Goal: Task Accomplishment & Management: Use online tool/utility

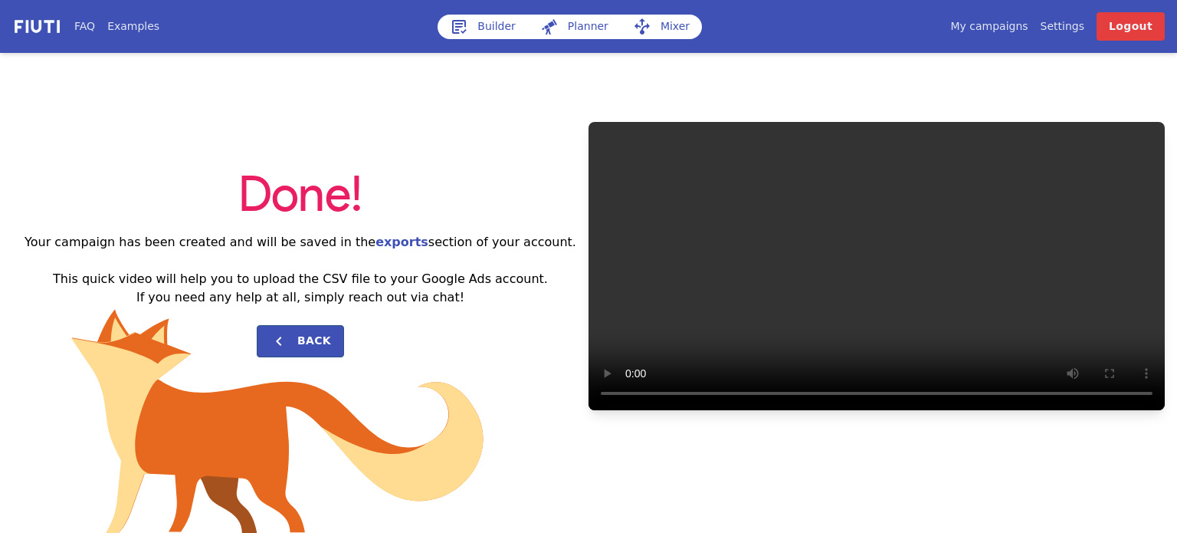
click at [481, 31] on link "Builder" at bounding box center [483, 27] width 90 height 25
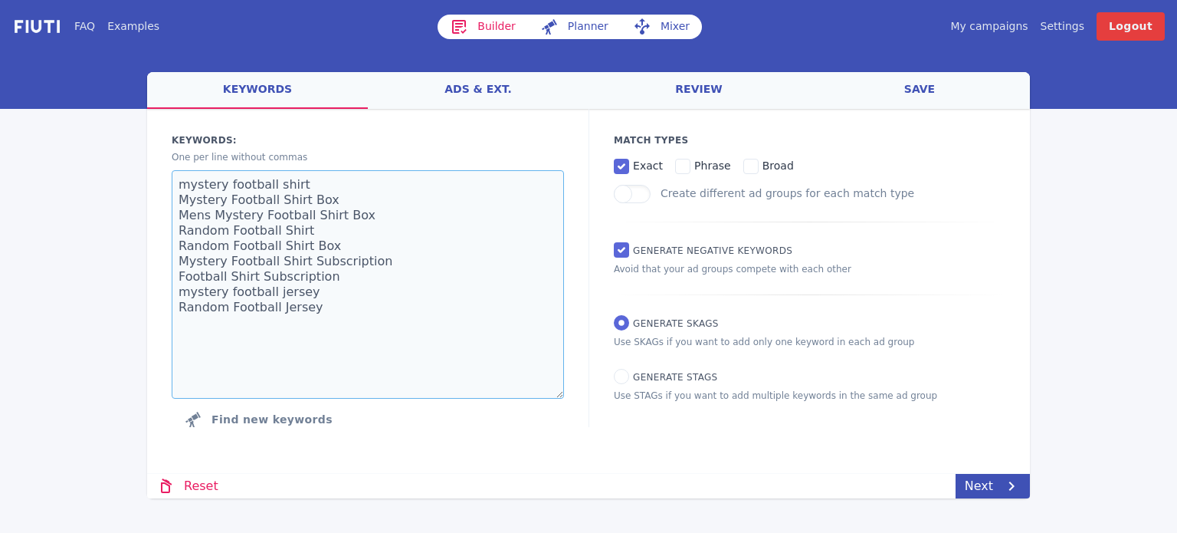
click at [350, 257] on textarea "mystery football shirt Mystery Football Shirt Box Mens Mystery Football Shirt B…" at bounding box center [368, 284] width 392 height 228
click at [373, 276] on textarea "mystery football shirt Mystery Football Shirt Box Mens Mystery Football Shirt B…" at bounding box center [368, 284] width 392 height 228
paste textarea "new central heating boiler central heating boiler replacement Central Heating B…"
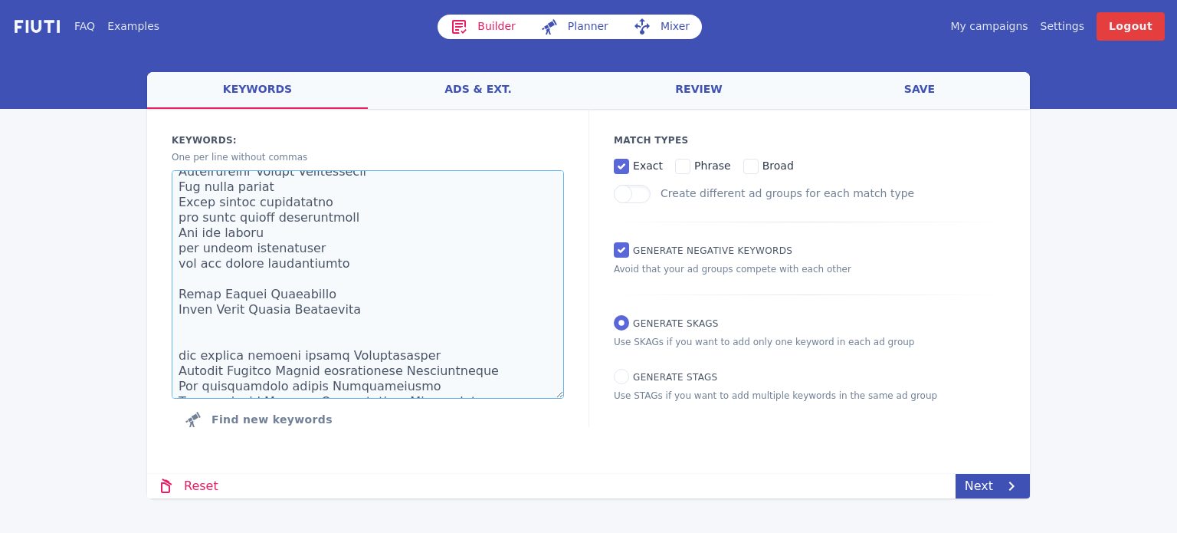
scroll to position [153, 0]
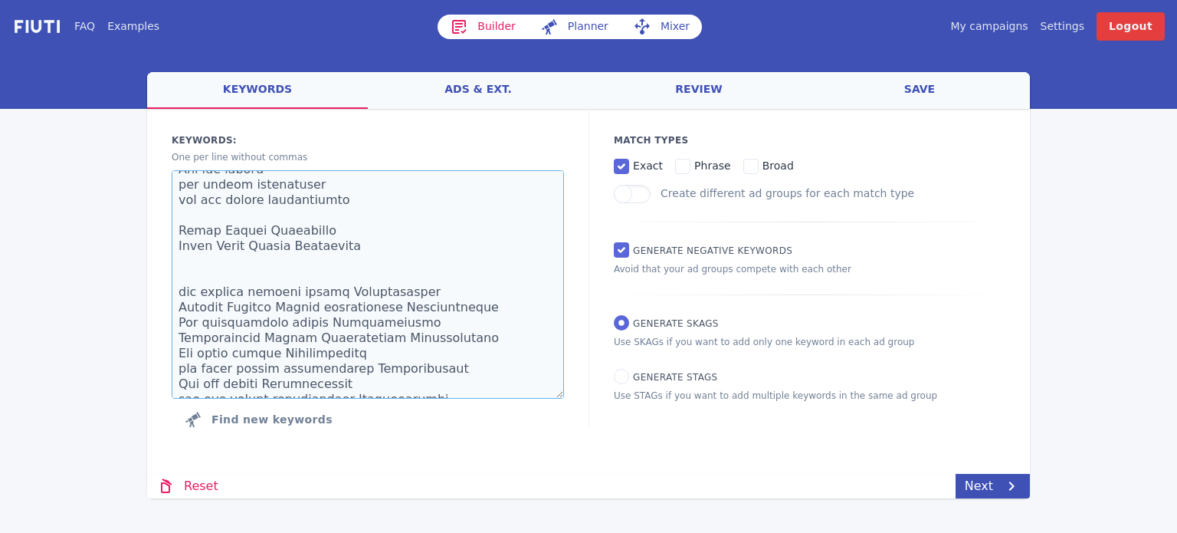
click at [331, 251] on textarea at bounding box center [368, 284] width 392 height 228
click at [306, 260] on textarea at bounding box center [368, 284] width 392 height 228
click at [310, 268] on textarea at bounding box center [368, 284] width 392 height 228
click at [312, 271] on textarea at bounding box center [368, 284] width 392 height 228
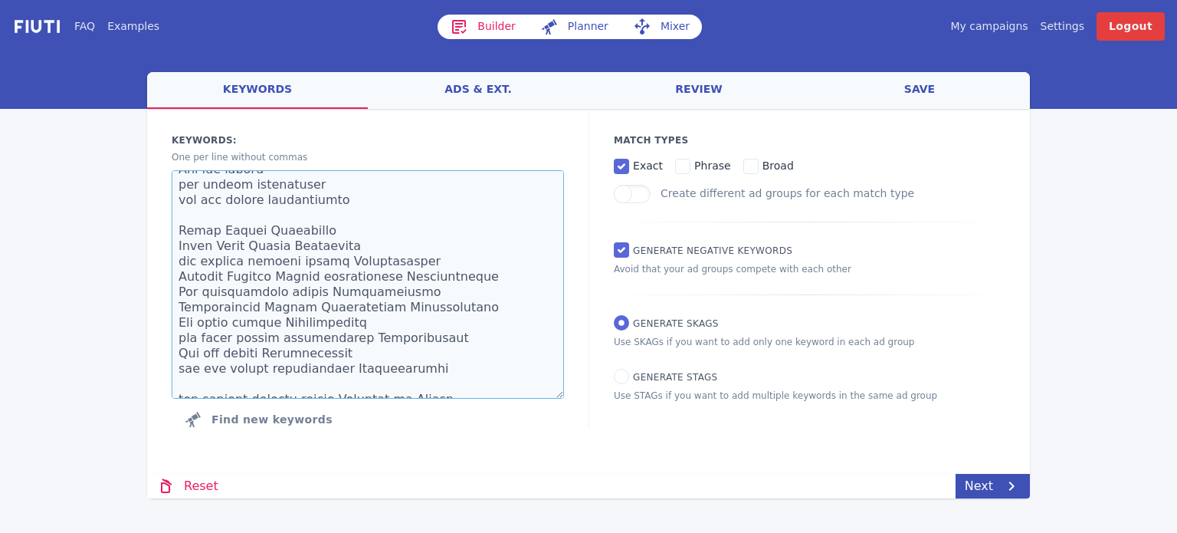
click at [218, 215] on textarea at bounding box center [368, 284] width 392 height 228
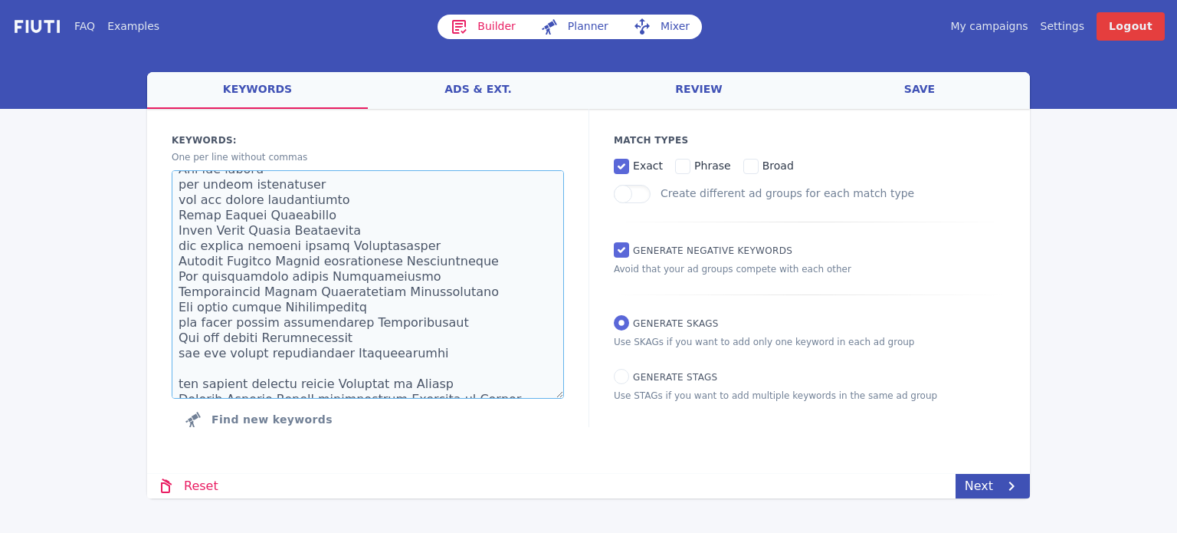
scroll to position [307, 0]
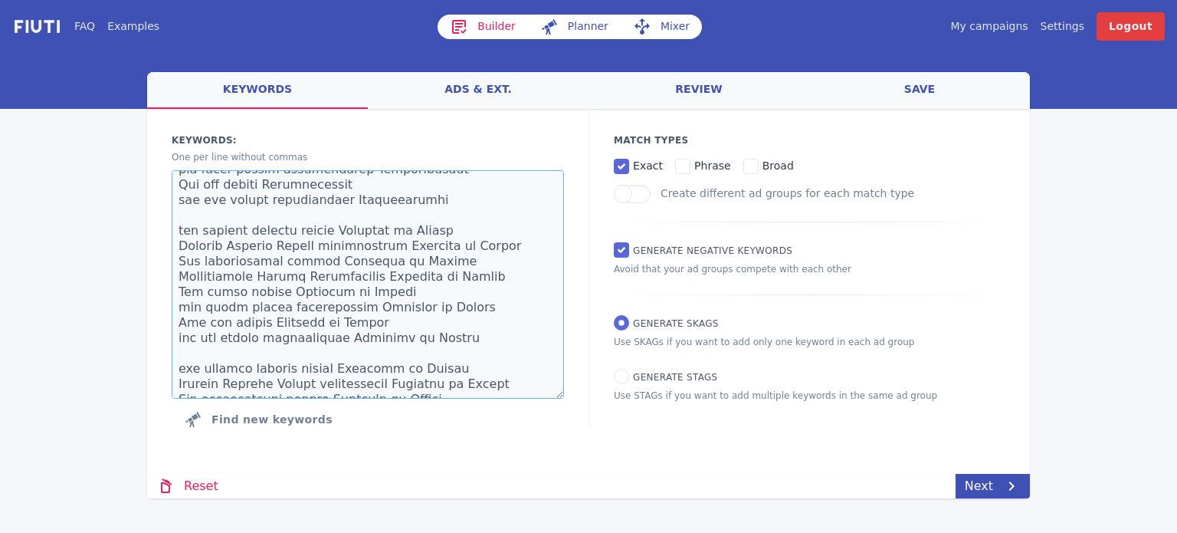
click at [219, 222] on textarea at bounding box center [368, 284] width 392 height 228
click at [218, 217] on textarea at bounding box center [368, 284] width 392 height 228
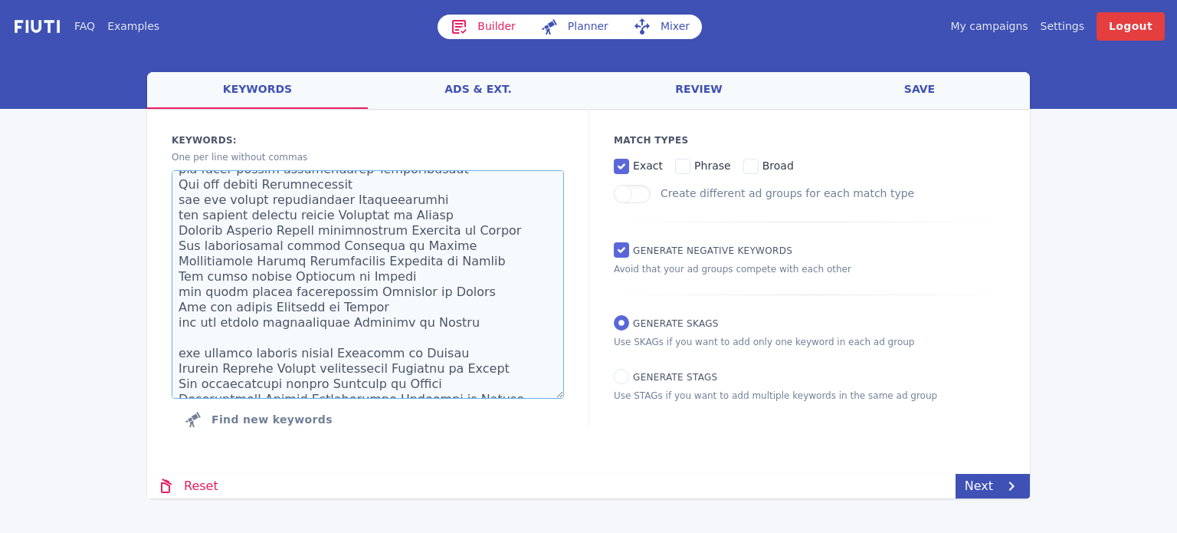
click at [209, 346] on textarea at bounding box center [368, 284] width 392 height 228
click at [215, 331] on textarea at bounding box center [368, 284] width 392 height 228
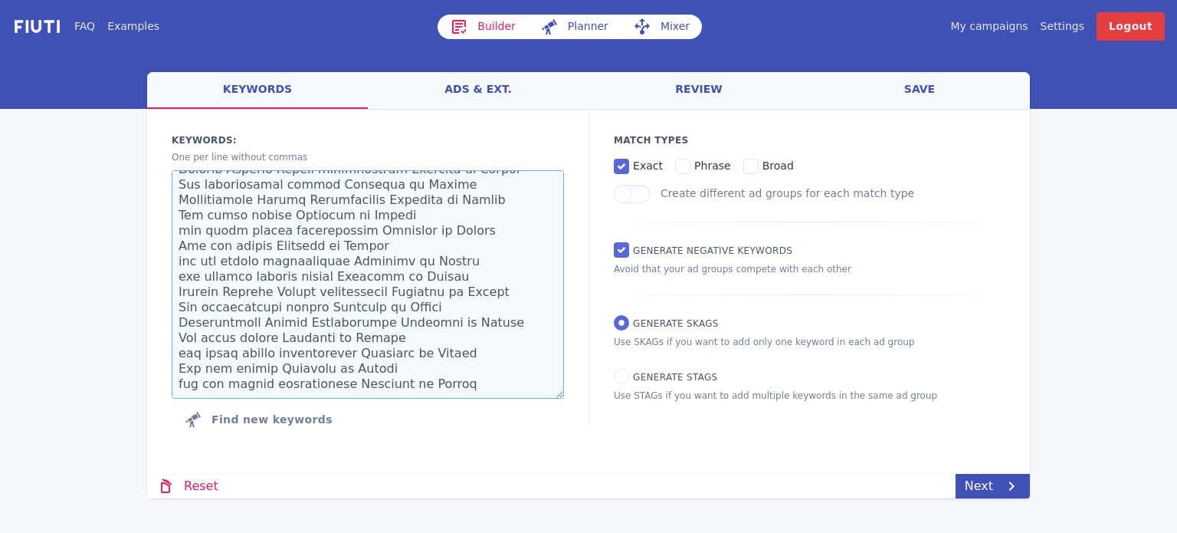
type textarea "new central heating boiler central heating boiler replacement Central Heating B…"
click at [678, 156] on label "phrase" at bounding box center [703, 165] width 56 height 18
click at [678, 159] on input "phrase" at bounding box center [682, 166] width 15 height 15
click at [678, 159] on label "phrase" at bounding box center [703, 165] width 56 height 18
click at [678, 159] on input "phrase" at bounding box center [682, 166] width 15 height 15
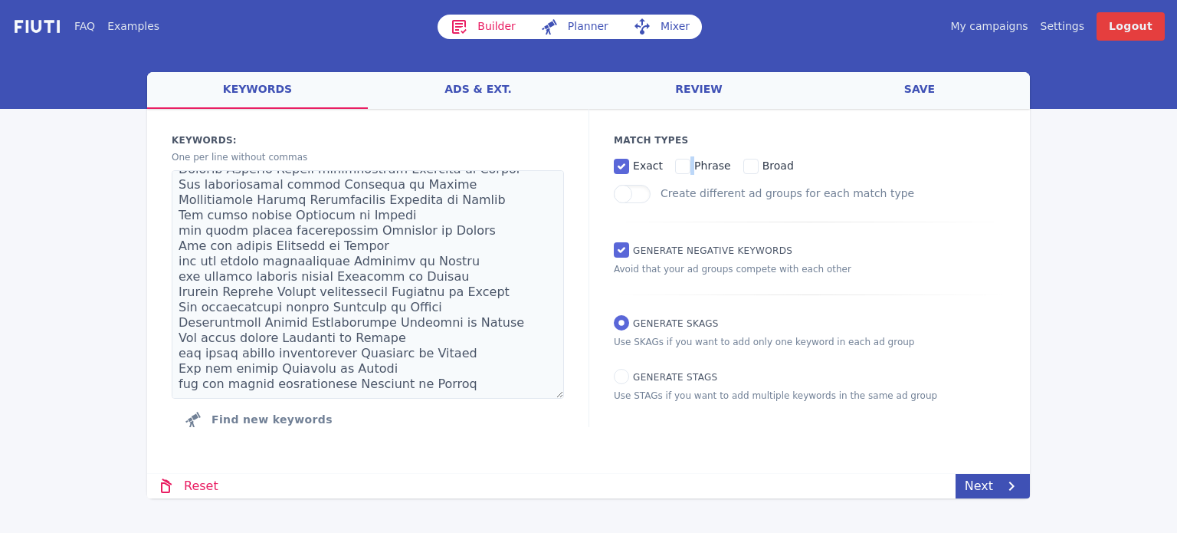
click at [678, 159] on label "phrase" at bounding box center [703, 165] width 56 height 18
click at [678, 159] on input "phrase" at bounding box center [682, 166] width 15 height 15
checkbox input "true"
click at [978, 487] on link "Next" at bounding box center [993, 486] width 74 height 25
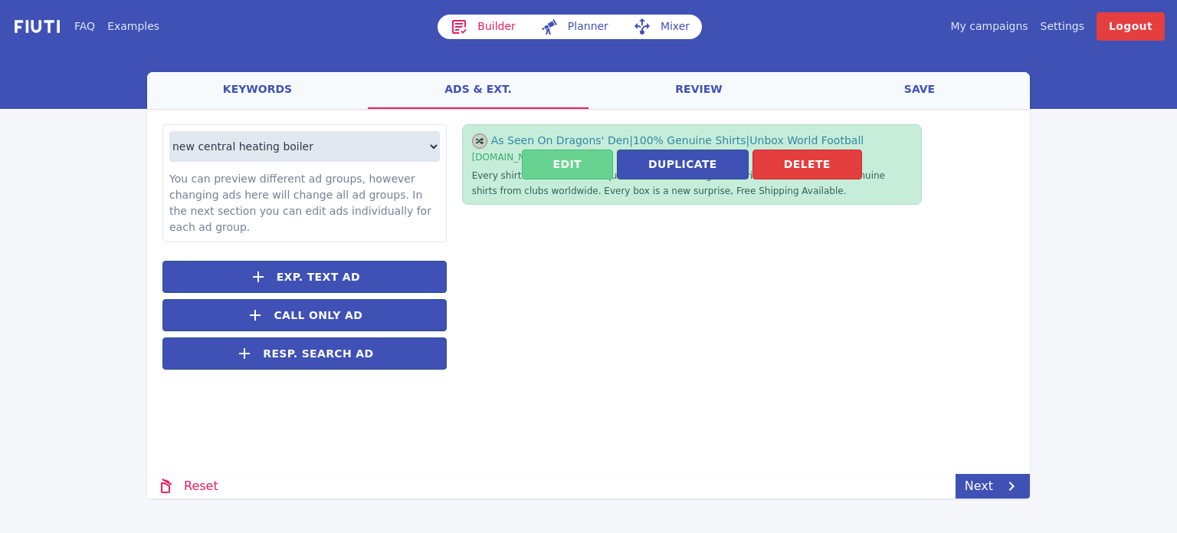
click at [592, 159] on button "Edit" at bounding box center [567, 164] width 91 height 30
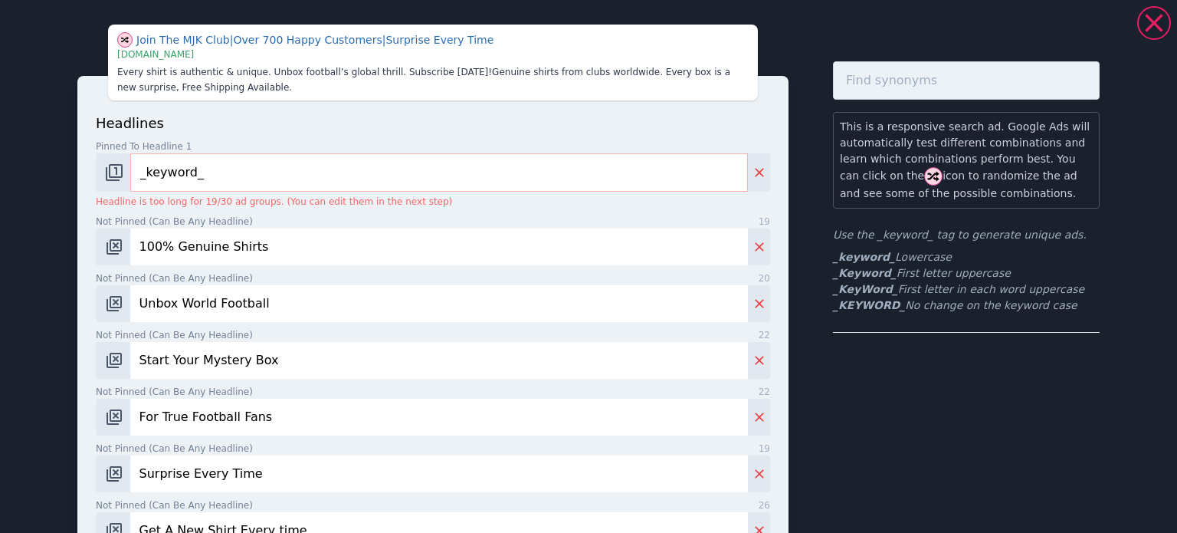
click at [238, 254] on input "100% Genuine Shirts" at bounding box center [439, 246] width 618 height 37
click at [301, 238] on input "100% Genuine Shirts" at bounding box center [439, 246] width 618 height 37
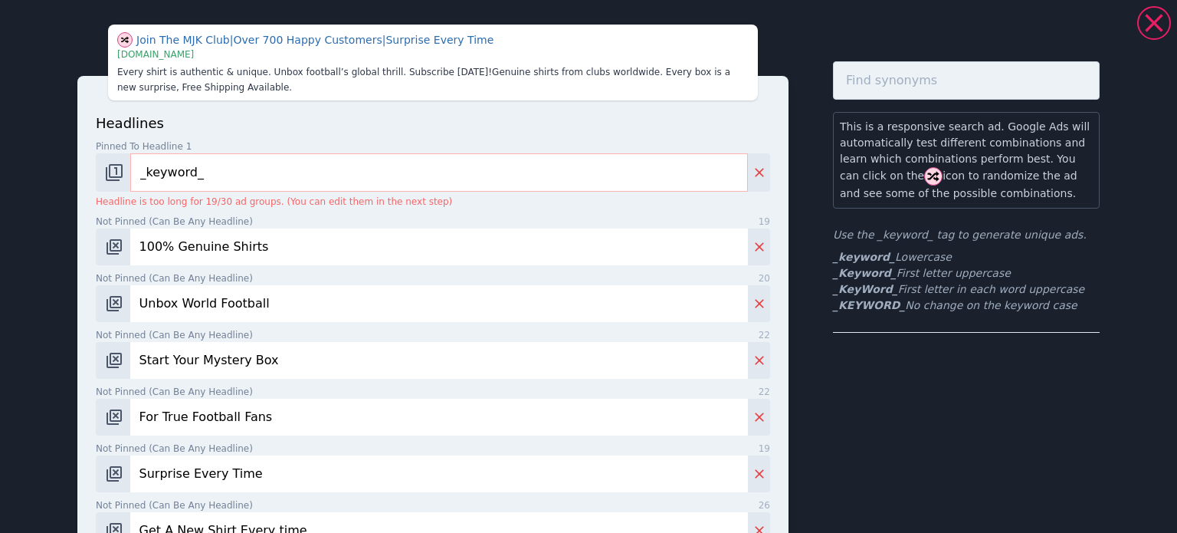
click at [301, 238] on input "100% Genuine Shirts" at bounding box center [439, 246] width 618 height 37
click at [300, 252] on input "100% Genuine Shirts" at bounding box center [439, 246] width 618 height 37
type input "Competitive Pricing"
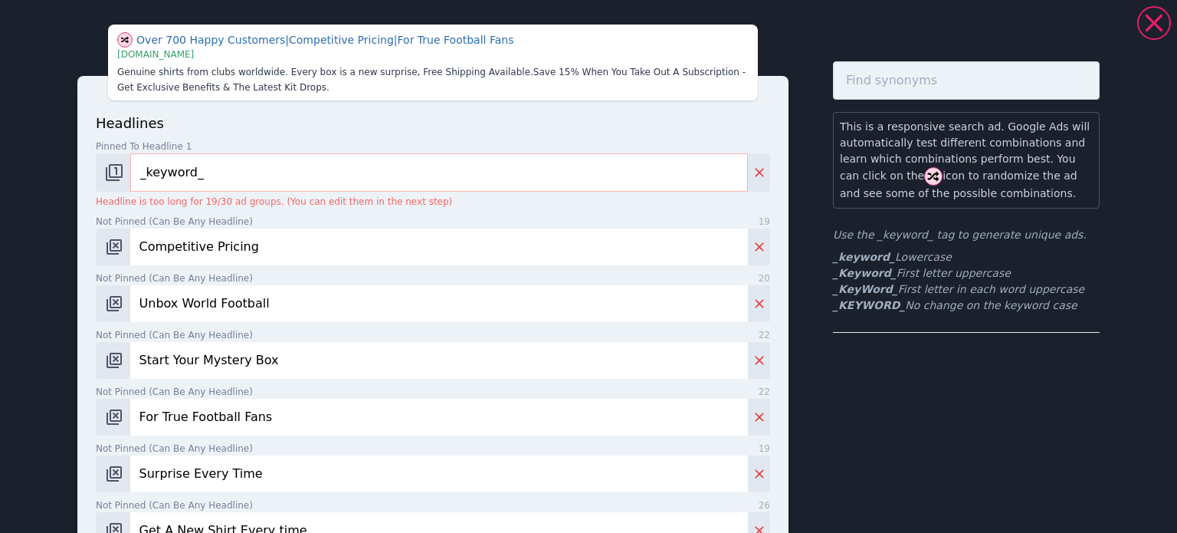
paste input "Gas Safe Registered Heating Engineers"
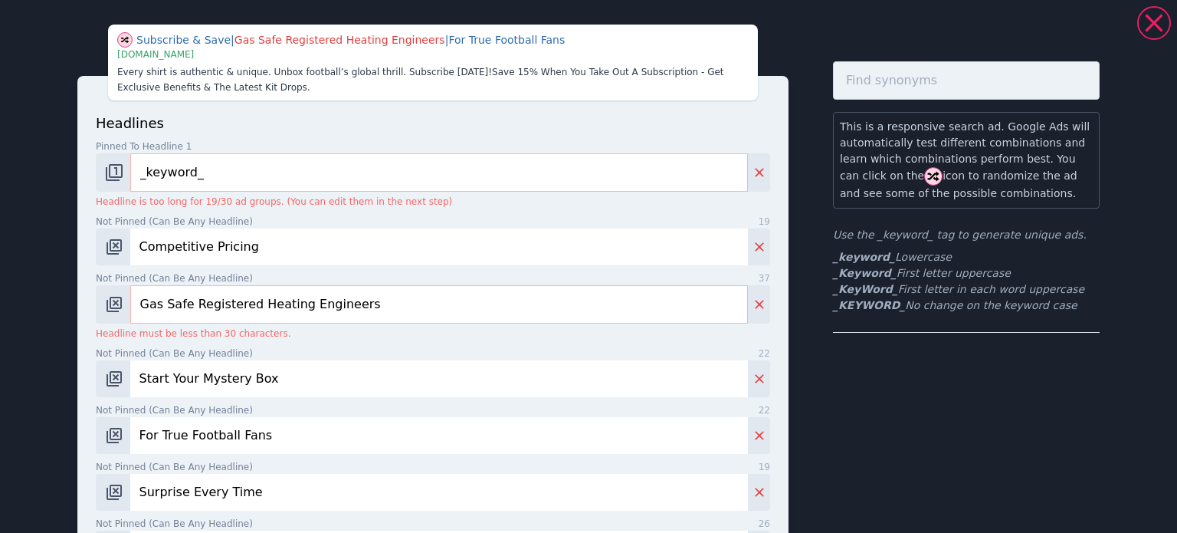
click at [292, 318] on input "Gas Safe Registered Heating Engineers" at bounding box center [439, 304] width 618 height 38
click at [248, 314] on input "Gas Safe Registered Heating Engineers" at bounding box center [439, 304] width 618 height 38
drag, startPoint x: 241, startPoint y: 309, endPoint x: 437, endPoint y: 295, distance: 196.7
click at [425, 308] on input "Gas Safe Registered Heating Engineers" at bounding box center [439, 304] width 618 height 38
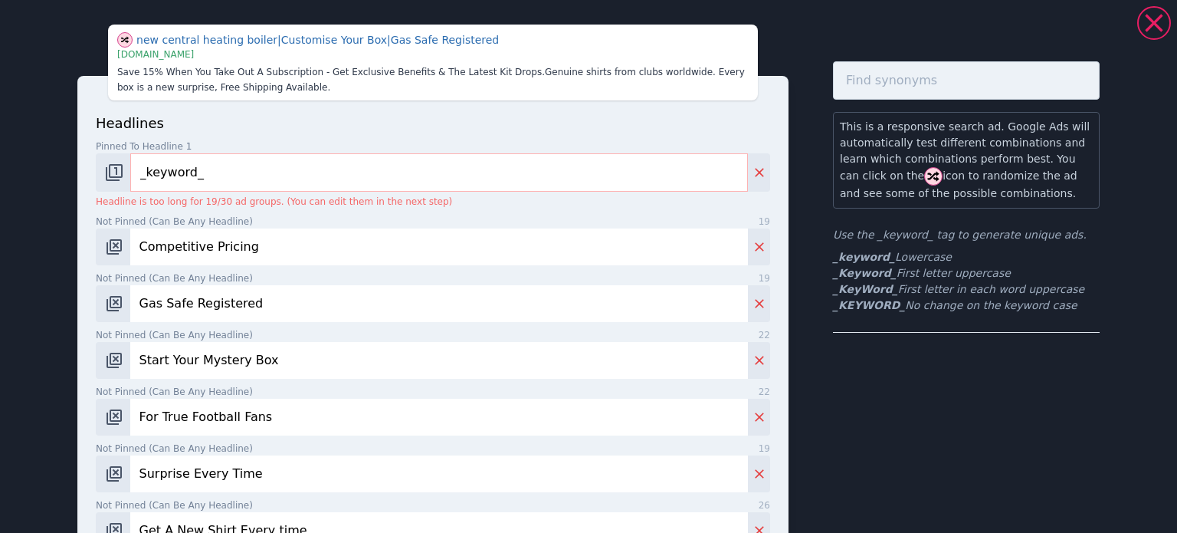
type input "Gas Safe Registered"
click at [213, 363] on input "Start Your Mystery Box" at bounding box center [439, 360] width 618 height 37
paste input "Keep Your Home Warm & Efficient"
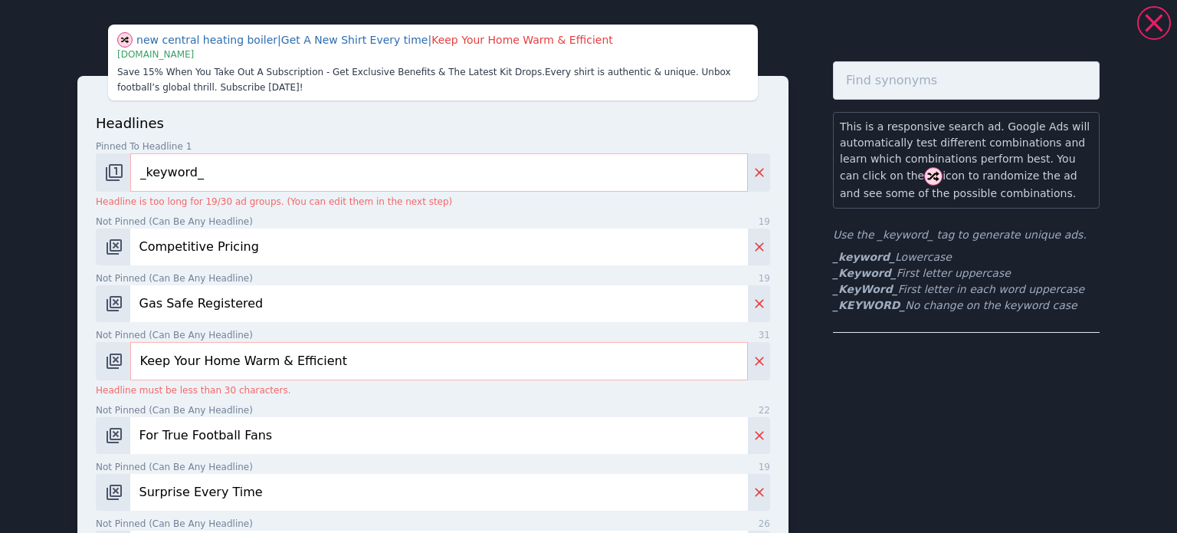
click at [313, 353] on input "Keep Your Home Warm & Efficient" at bounding box center [439, 361] width 618 height 38
click at [268, 366] on input "Keep Your Home Warm & Efficient" at bounding box center [439, 361] width 618 height 38
click at [201, 366] on input "Keep Your Home Warm & Efficient" at bounding box center [439, 361] width 618 height 38
drag, startPoint x: 261, startPoint y: 361, endPoint x: 537, endPoint y: 364, distance: 276.7
click at [549, 370] on input "Keep Your Home Warm & Efficient" at bounding box center [439, 361] width 618 height 38
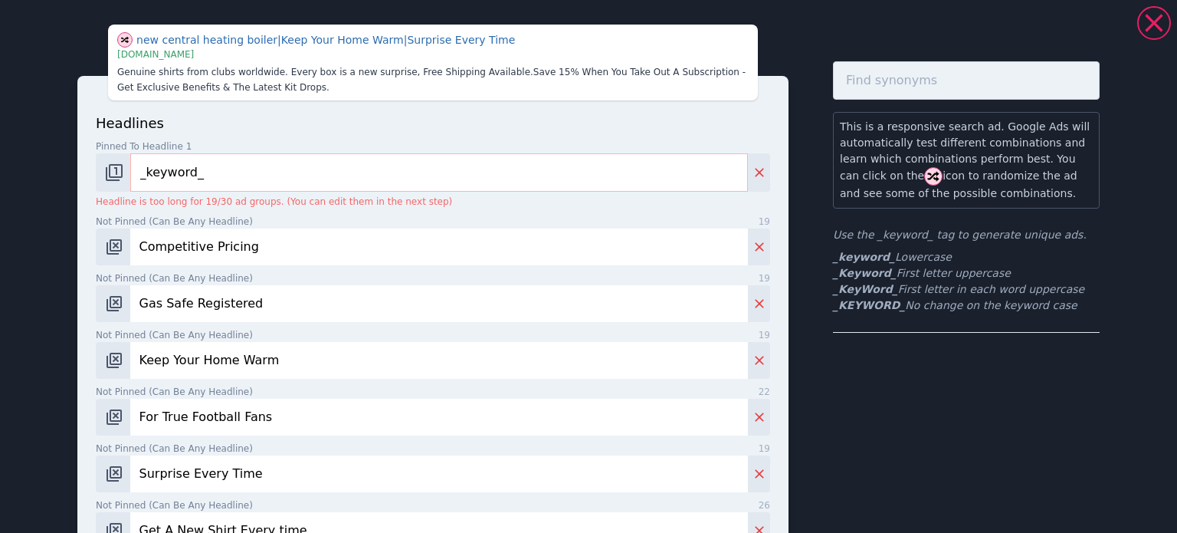
type input "Keep Your Home Warm"
click at [223, 412] on input "For True Football Fans" at bounding box center [439, 417] width 618 height 37
paste input "ast, Friendly Installation"
click at [283, 425] on input "Fast, Friendly Installation" at bounding box center [439, 417] width 618 height 37
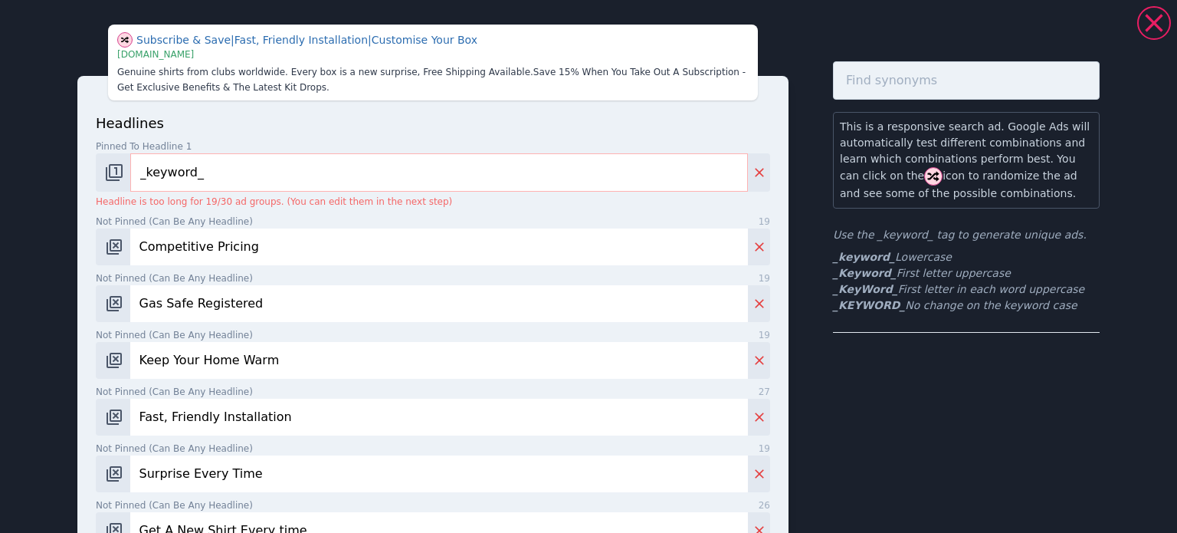
click at [283, 425] on input "Fast, Friendly Installation" at bounding box center [439, 417] width 618 height 37
type input "Covering The Local Area"
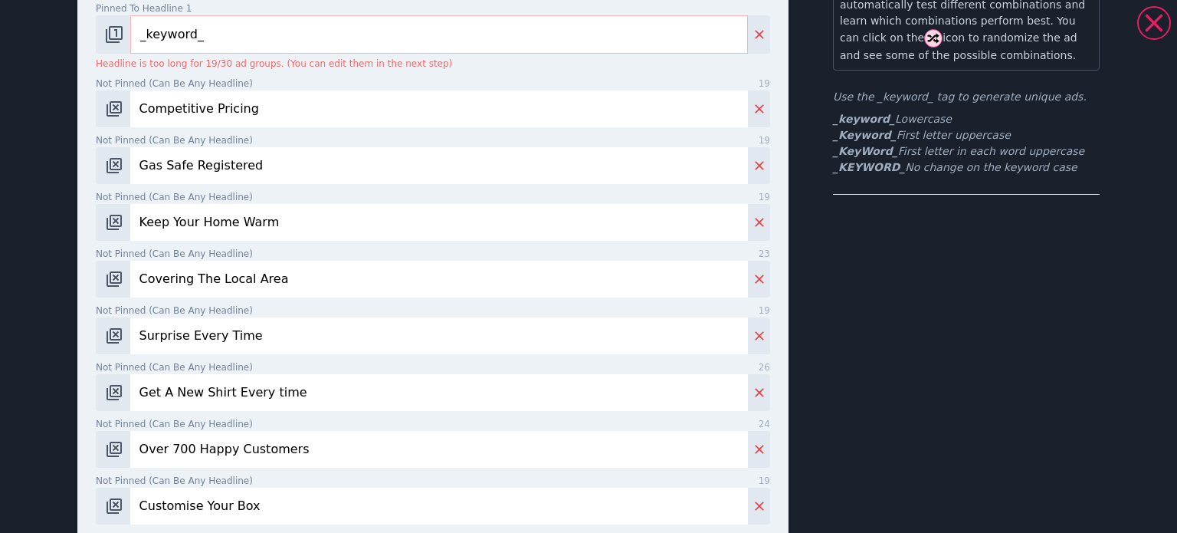
scroll to position [153, 0]
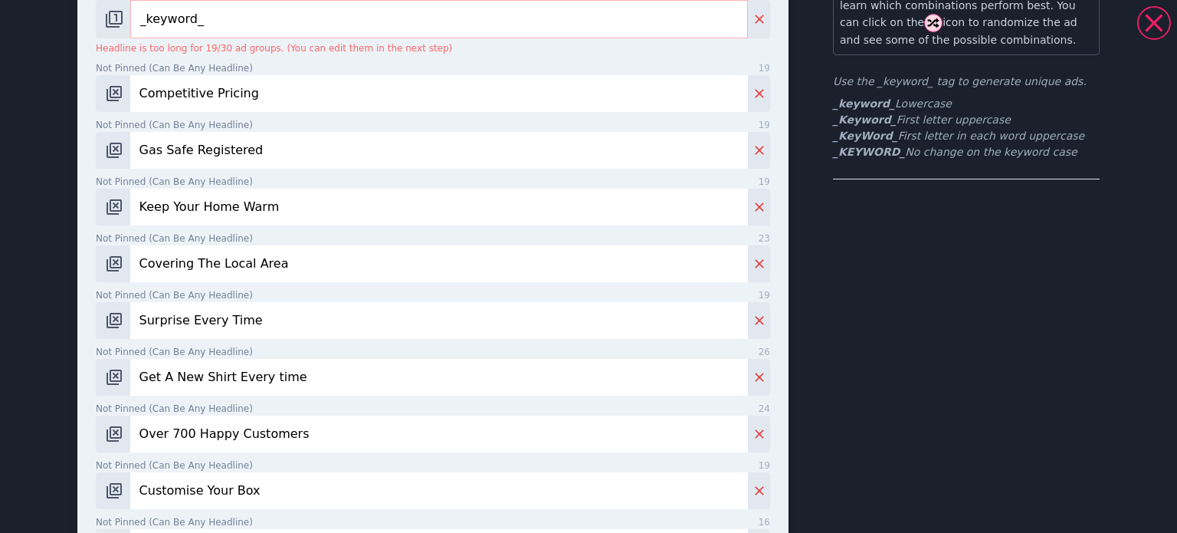
click at [285, 319] on input "Surprise Every Time" at bounding box center [439, 320] width 618 height 37
click at [274, 389] on input "Get A New Shirt Every time" at bounding box center [439, 377] width 618 height 37
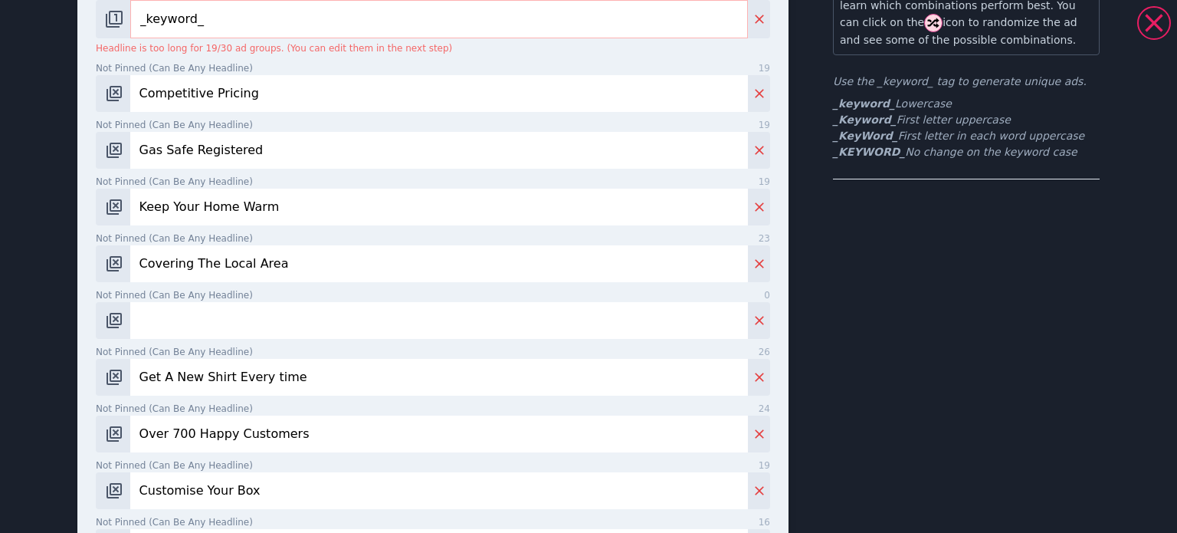
click at [274, 389] on input "Get A New Shirt Every time" at bounding box center [439, 377] width 618 height 37
click at [272, 435] on input "Over 700 Happy Customers" at bounding box center [439, 433] width 618 height 37
click at [271, 435] on input "Over 700 Happy Customers" at bounding box center [439, 433] width 618 height 37
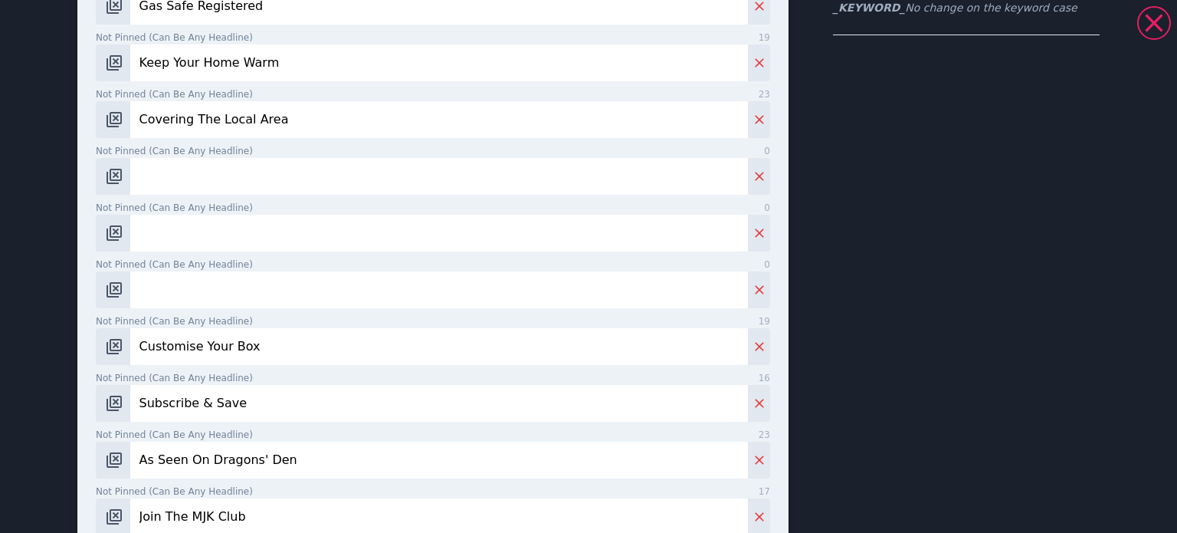
scroll to position [307, 0]
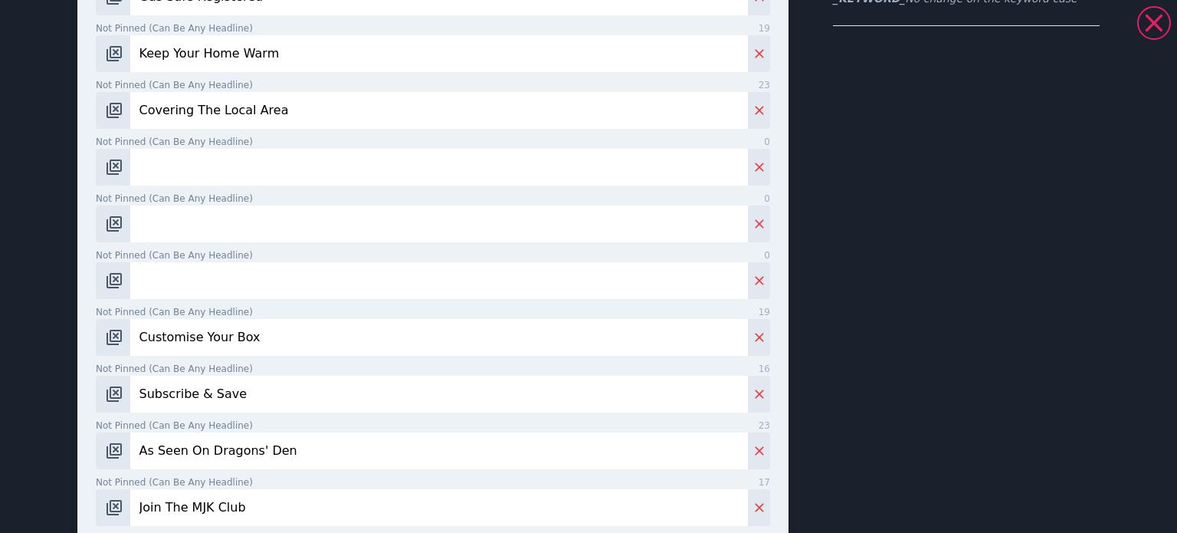
click at [261, 340] on input "Customise Your Box" at bounding box center [439, 337] width 618 height 37
click at [254, 389] on input "Subscribe & Save" at bounding box center [439, 394] width 618 height 37
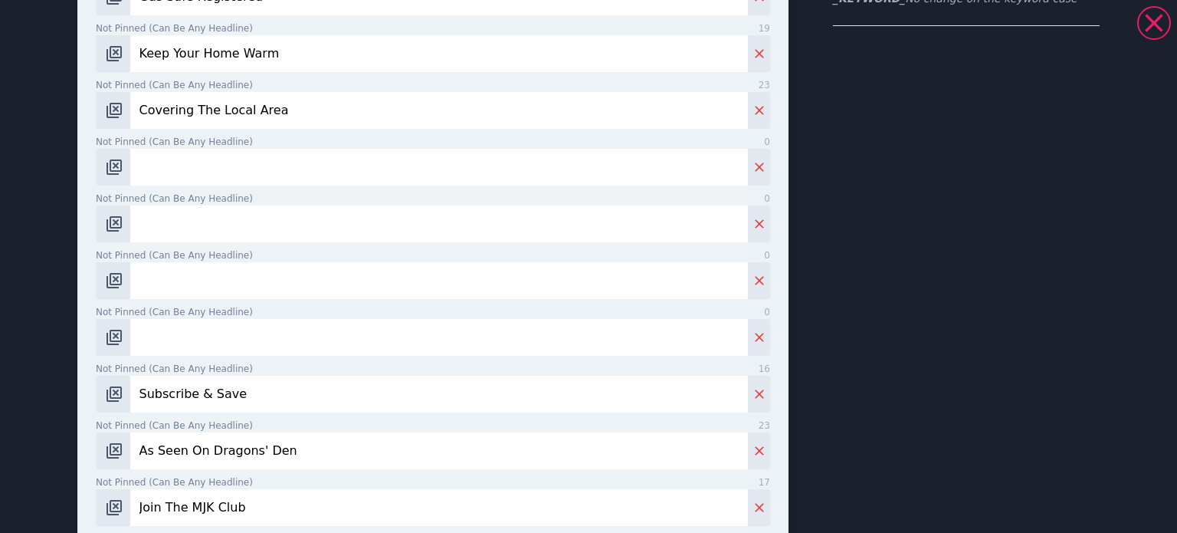
click at [254, 389] on input "Subscribe & Save" at bounding box center [439, 394] width 618 height 37
click at [258, 464] on input "As Seen On Dragons' Den" at bounding box center [439, 450] width 618 height 37
click at [251, 514] on input "Join The MJK Club" at bounding box center [439, 507] width 618 height 37
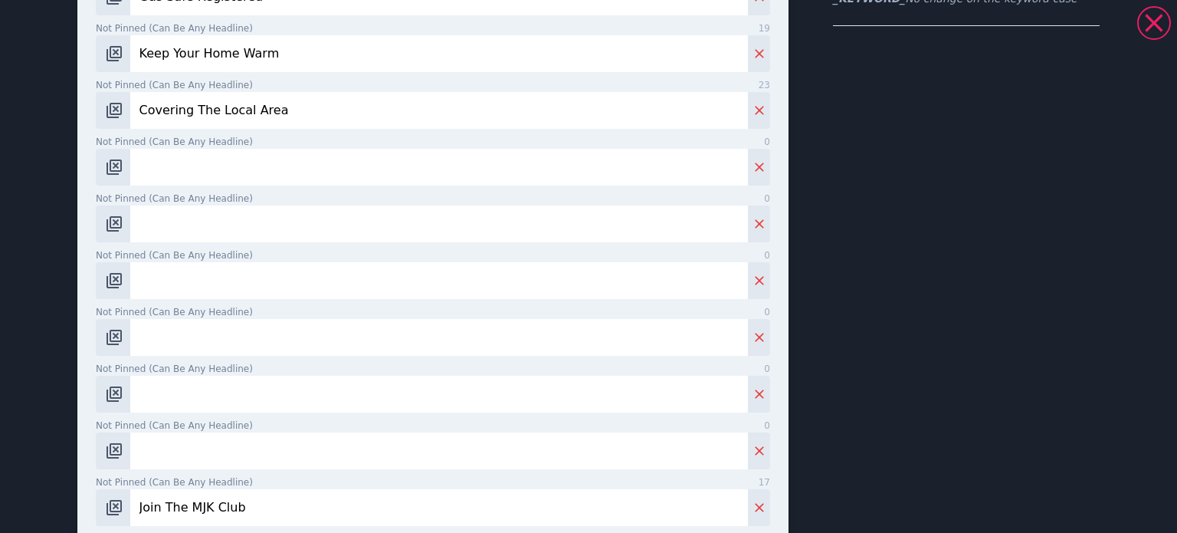
click at [251, 514] on input "Join The MJK Club" at bounding box center [439, 507] width 618 height 37
click at [206, 169] on input "Not pinned (Can be any headline) 0" at bounding box center [439, 167] width 618 height 37
click at [251, 185] on div "headlines Pinned to headline 1 10 _keyword_ Headline is too long for 19/30 ad g…" at bounding box center [433, 251] width 675 height 890
click at [258, 176] on input "Not pinned (Can be any headline) 0" at bounding box center [439, 167] width 618 height 37
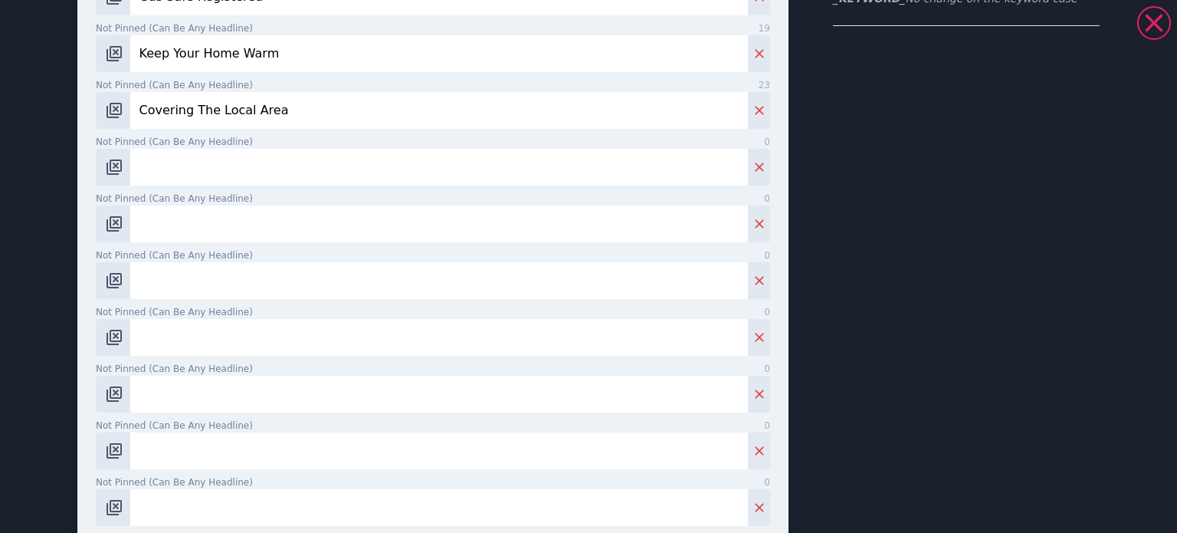
click at [317, 162] on input "Not pinned (Can be any headline) 0" at bounding box center [439, 167] width 618 height 37
click at [136, 129] on div "headlines Pinned to headline 1 10 _keyword_ Headline is too long for 19/30 ad g…" at bounding box center [433, 251] width 675 height 890
click at [156, 187] on div "headlines Pinned to headline 1 10 _keyword_ Headline is too long for 19/30 ad g…" at bounding box center [433, 251] width 675 height 890
click at [152, 177] on input "Not pinned (Can be any headline) 0" at bounding box center [439, 167] width 618 height 37
click at [399, 174] on input "Not pinned (Can be any headline) 0" at bounding box center [439, 167] width 618 height 37
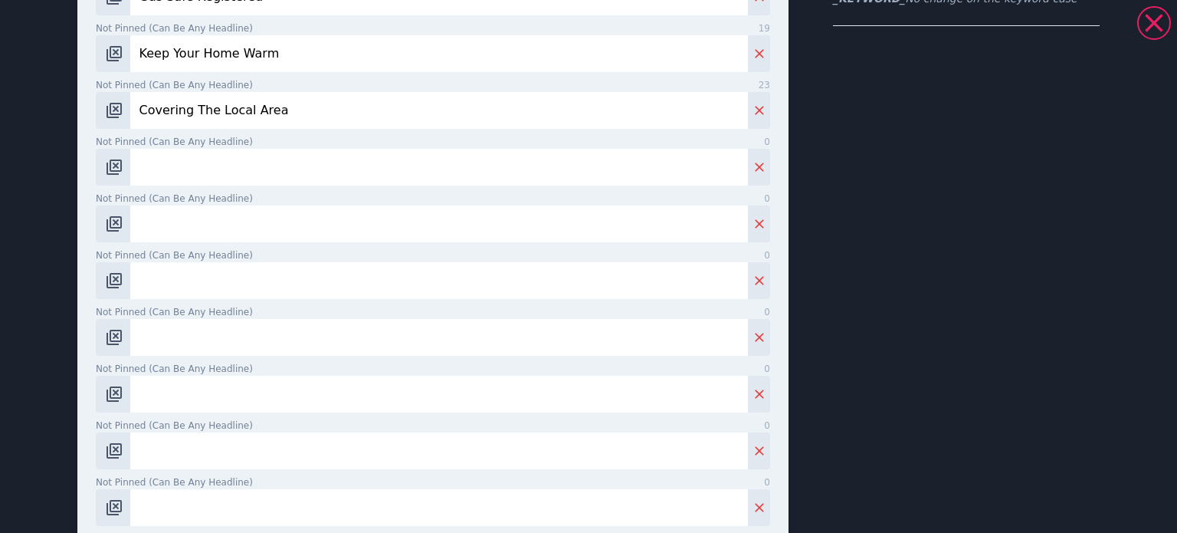
paste input "Expert Boiler Installers"
type input "Expert Boiler Installers"
click at [882, 100] on div "This is a responsive search ad. Google Ads will automatically test different co…" at bounding box center [966, 399] width 267 height 1289
click at [164, 212] on input "Not pinned (Can be any headline) 0" at bounding box center [439, 223] width 618 height 37
click at [364, 240] on input "Not pinned (Can be any headline) 0" at bounding box center [439, 223] width 618 height 37
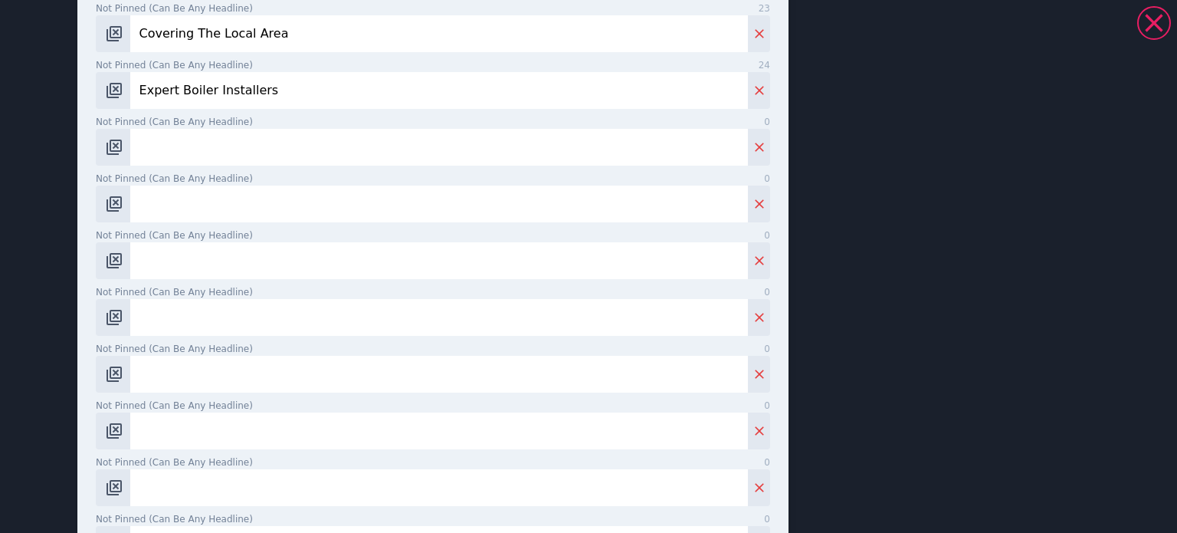
scroll to position [0, 0]
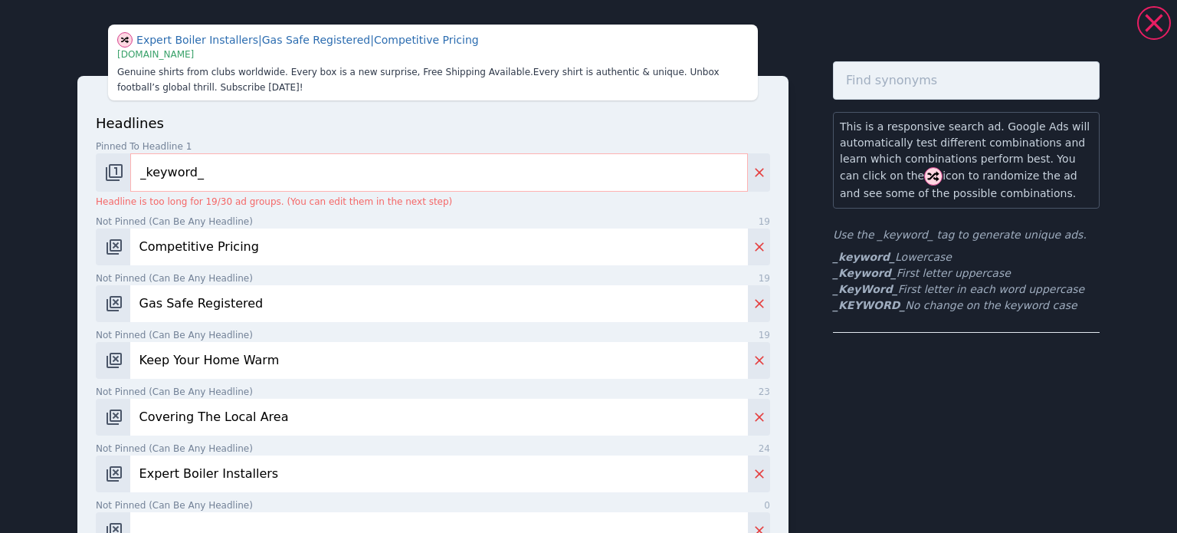
click at [326, 231] on input "Competitive Pricing" at bounding box center [439, 246] width 618 height 37
drag, startPoint x: 304, startPoint y: 315, endPoint x: 300, endPoint y: 324, distance: 10.3
click at [304, 315] on input "Gas Safe Registered" at bounding box center [439, 303] width 618 height 37
click at [284, 352] on input "Keep Your Home Warm" at bounding box center [439, 360] width 618 height 37
click at [304, 391] on label "Not pinned (Can be any headline) 23" at bounding box center [433, 392] width 675 height 14
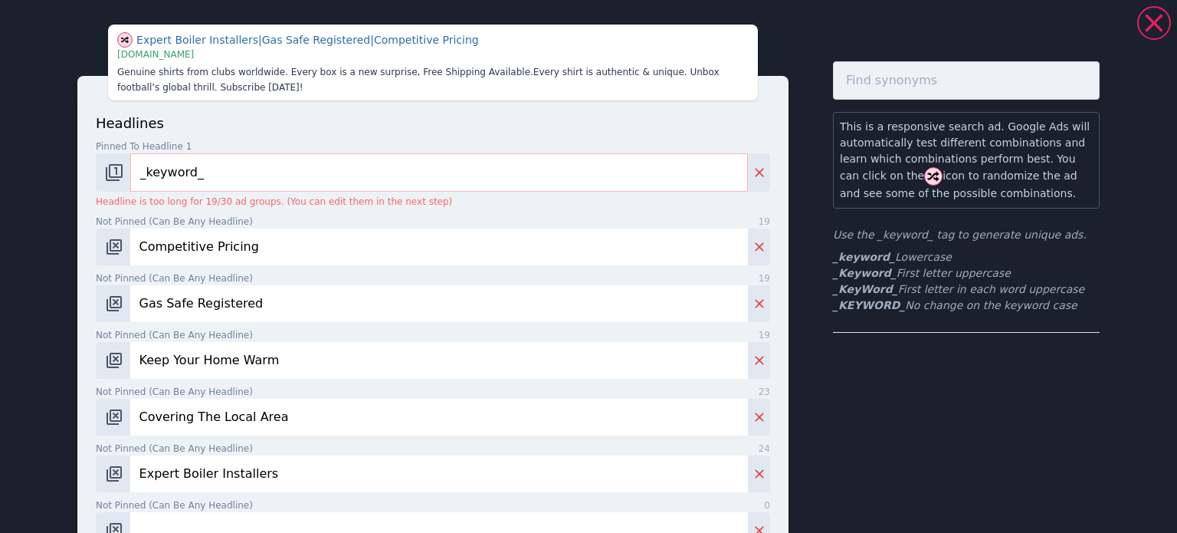
click at [304, 399] on input "Covering The Local Area" at bounding box center [439, 417] width 618 height 37
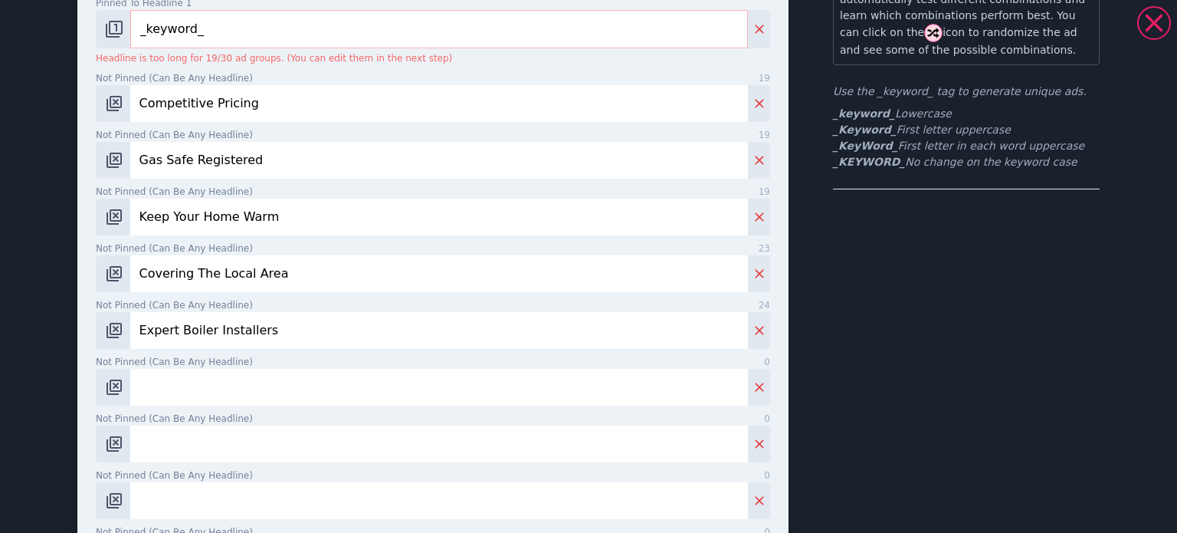
scroll to position [153, 0]
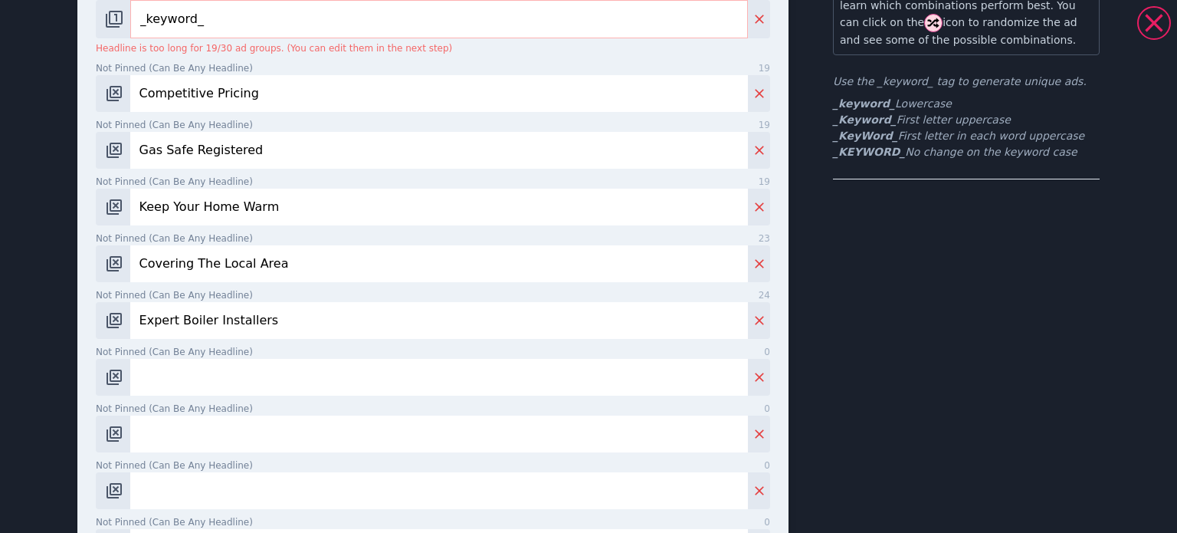
click at [304, 384] on input "Not pinned (Can be any headline) 0" at bounding box center [439, 377] width 618 height 37
click at [280, 387] on input "Not pinned (Can be any headline) 0" at bounding box center [439, 377] width 618 height 37
type input "Highly Experienced Team"
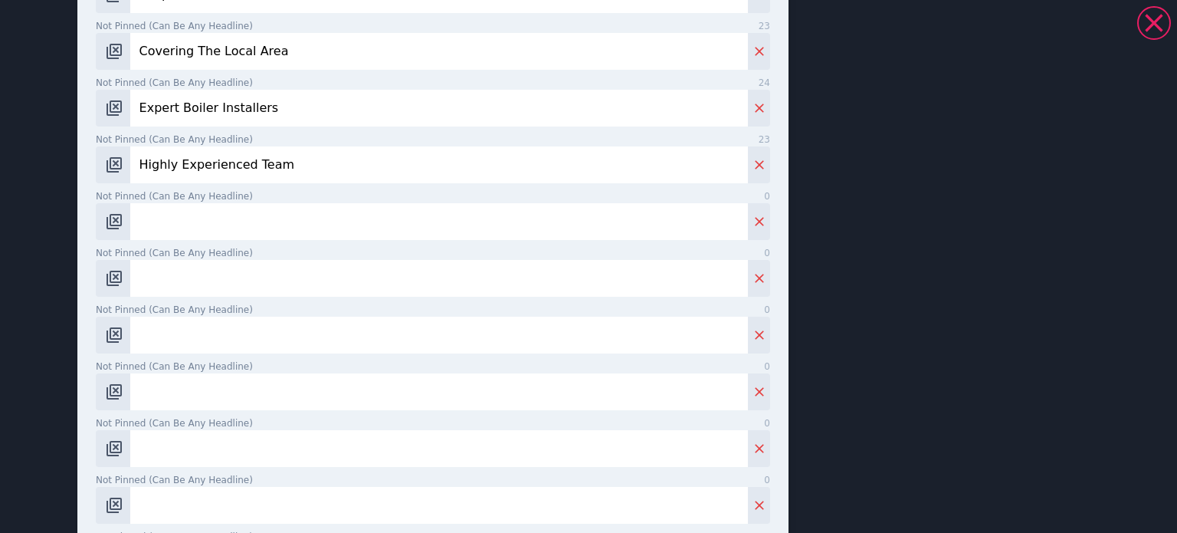
scroll to position [460, 0]
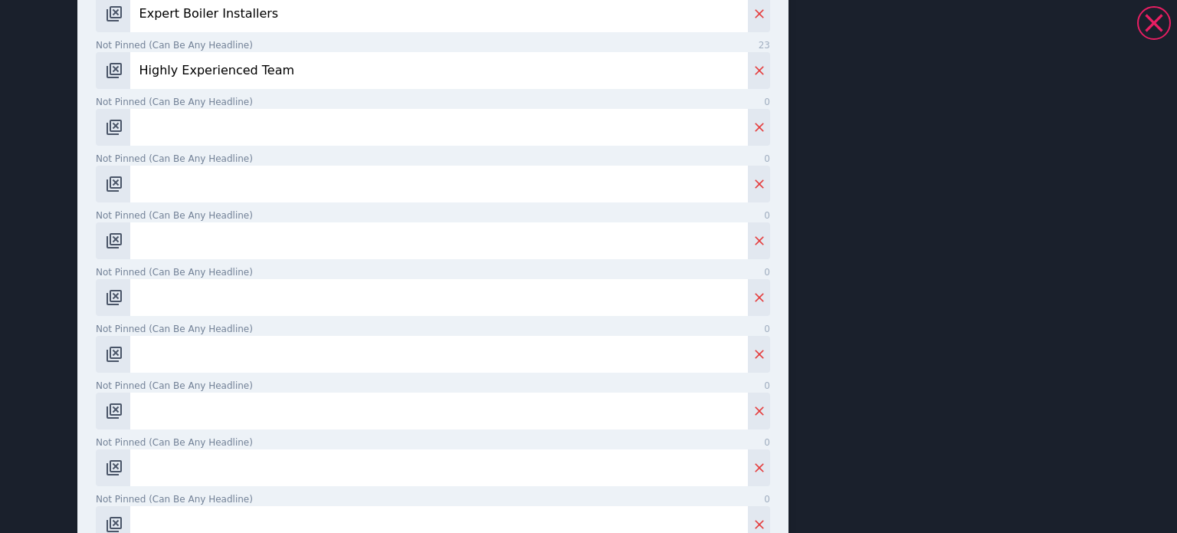
click at [231, 108] on label "Not pinned (Can be any headline) 0" at bounding box center [433, 102] width 675 height 14
click at [231, 109] on input "Not pinned (Can be any headline) 0" at bounding box center [439, 127] width 618 height 37
click at [224, 122] on input "Not pinned (Can be any headline) 0" at bounding box center [439, 127] width 618 height 37
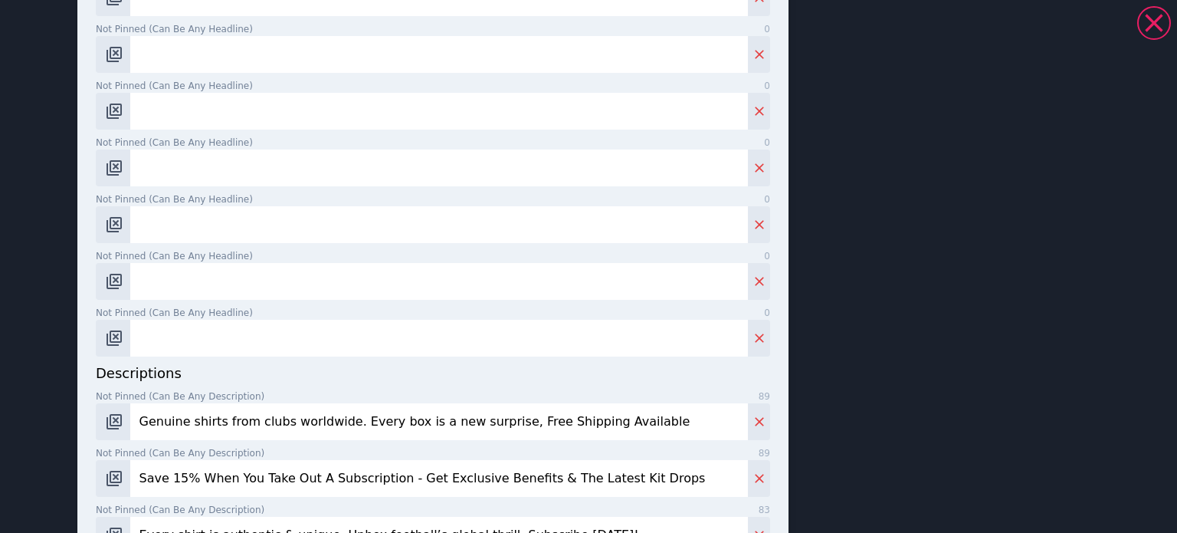
scroll to position [843, 0]
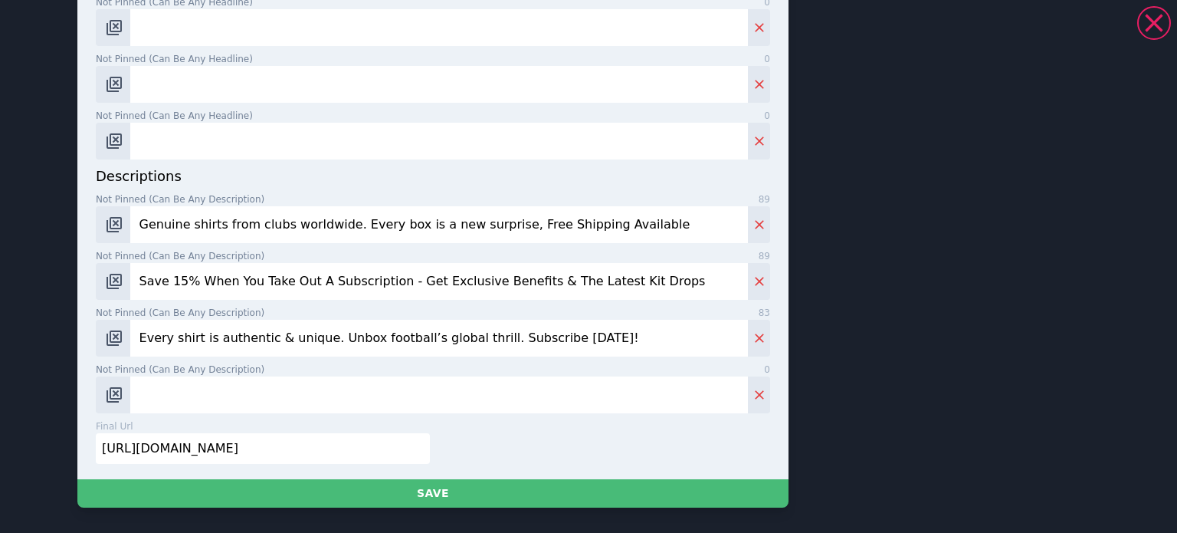
click at [296, 206] on input "Genuine shirts from clubs worldwide. Every box is a new surprise, Free Shipping…" at bounding box center [439, 224] width 618 height 37
paste input "Reliable boiler installations by Gas Safe registered engineers. Fast, tidy, and…"
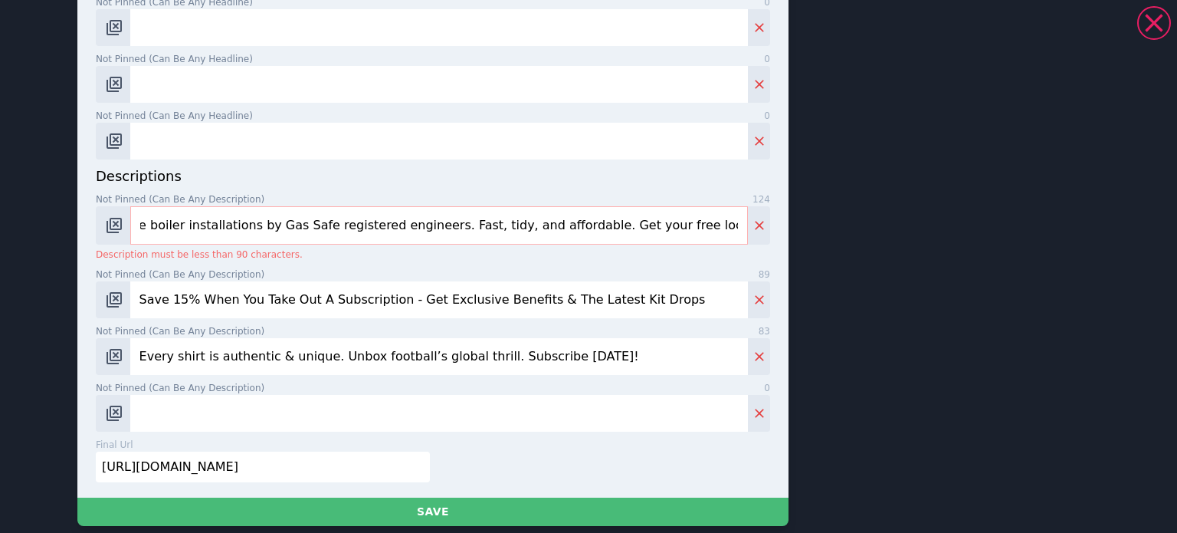
click at [594, 249] on p "Description must be less than 90 characters." at bounding box center [433, 255] width 675 height 14
drag, startPoint x: 595, startPoint y: 226, endPoint x: 1036, endPoint y: 225, distance: 441.5
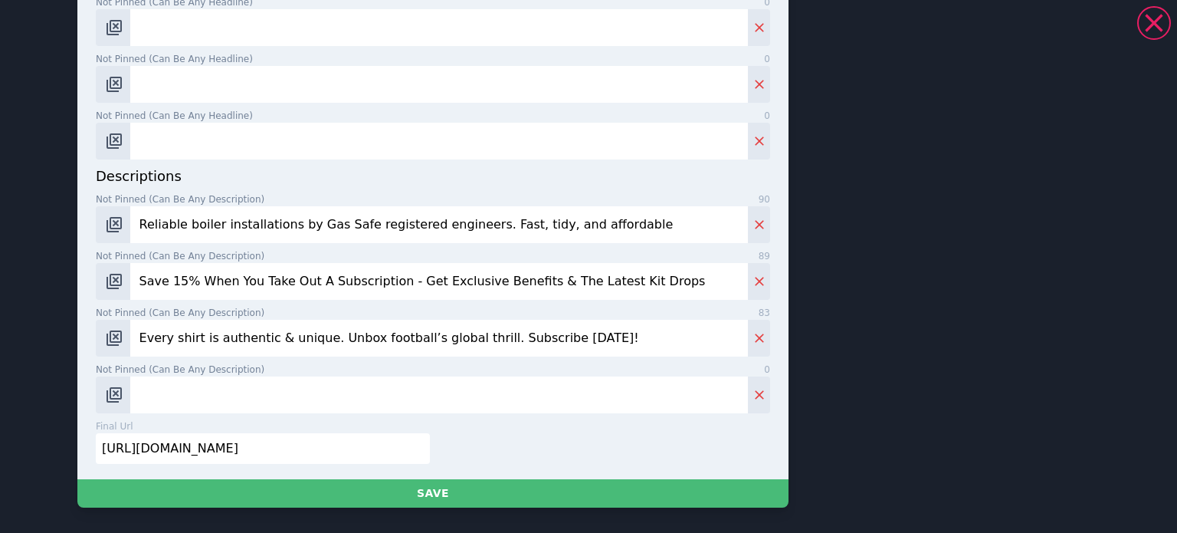
drag, startPoint x: 512, startPoint y: 227, endPoint x: 536, endPoint y: 231, distance: 24.2
click at [536, 231] on input "Reliable boiler installations by Gas Safe registered engineers. Fast, tidy, and…" at bounding box center [439, 224] width 618 height 37
click at [590, 223] on input "Reliable boiler installations by Gas Safe registered engineers. Fast, tidy & af…" at bounding box center [439, 224] width 618 height 37
type input "Reliable boiler installations by Gas Safe registered engineers. Fast, tidy & af…"
click at [294, 267] on input "Save 15% When You Take Out A Subscription - Get Exclusive Benefits & The Latest…" at bounding box center [439, 281] width 618 height 37
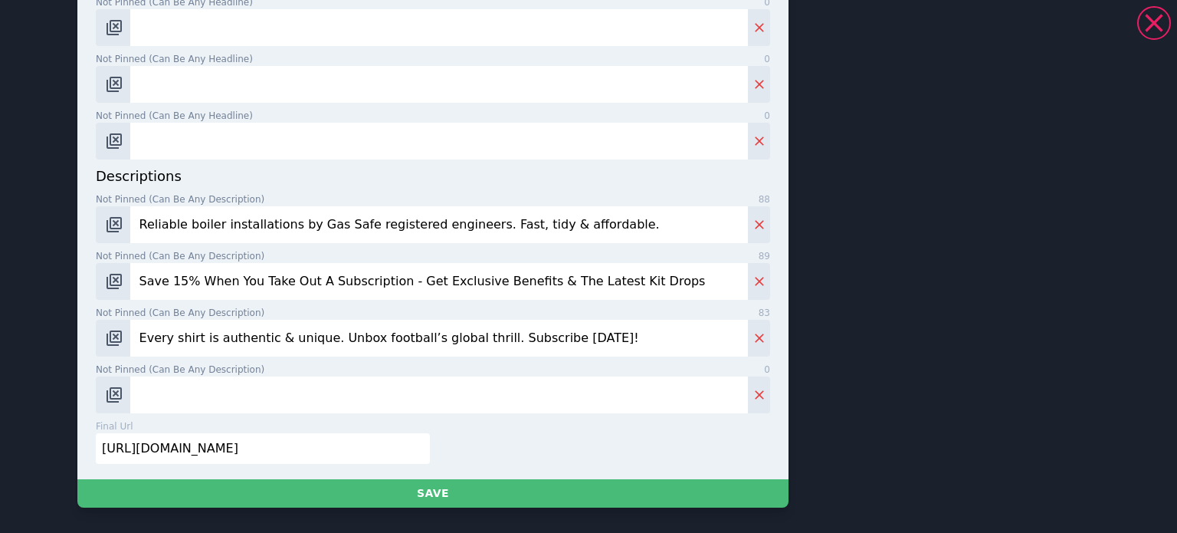
click at [296, 274] on input "Save 15% When You Take Out A Subscription - Get Exclusive Benefits & The Latest…" at bounding box center [439, 281] width 618 height 37
click at [613, 276] on input "Save 15% When You Take Out A Subscription - Get Exclusive Benefits & The Latest…" at bounding box center [439, 281] width 618 height 37
paste input "Fully trained heating experts providing high-quality boiler installs you can tr…"
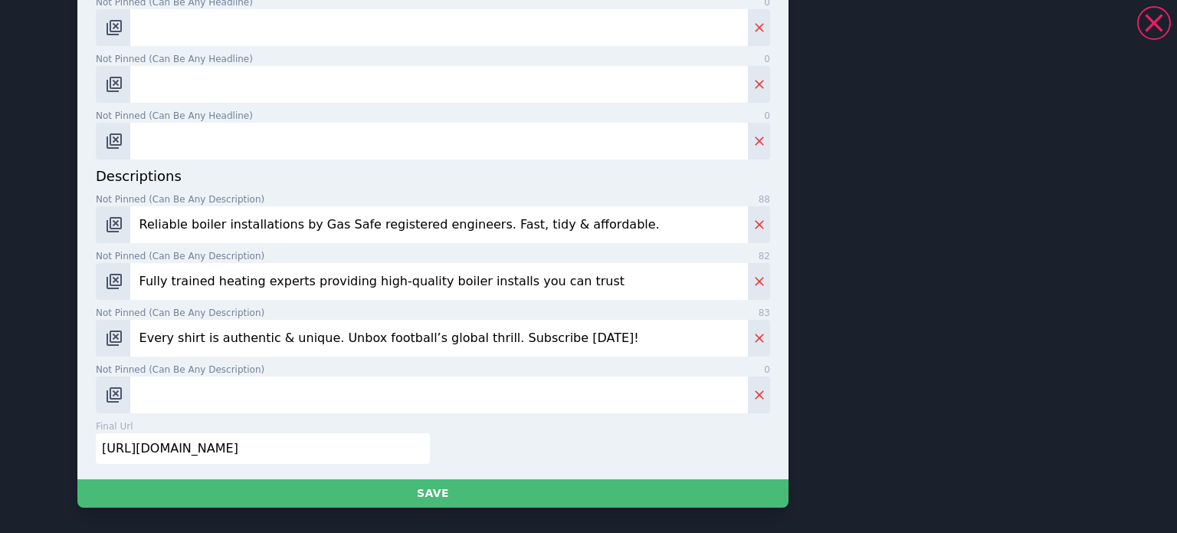
click at [618, 285] on input "Fully trained heating experts providing high-quality boiler installs you can tr…" at bounding box center [439, 281] width 618 height 37
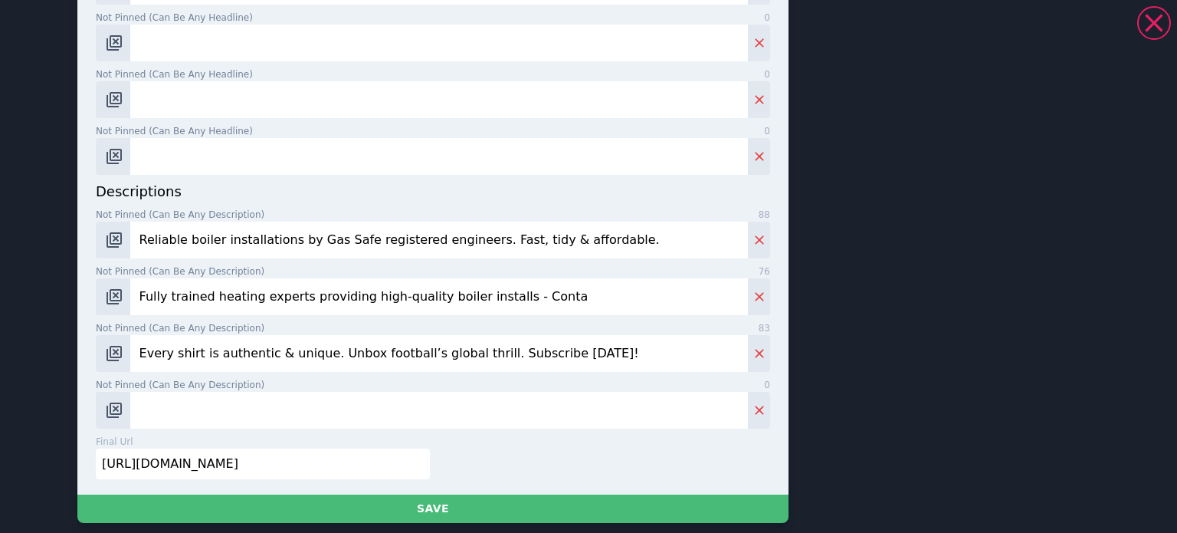
scroll to position [843, 0]
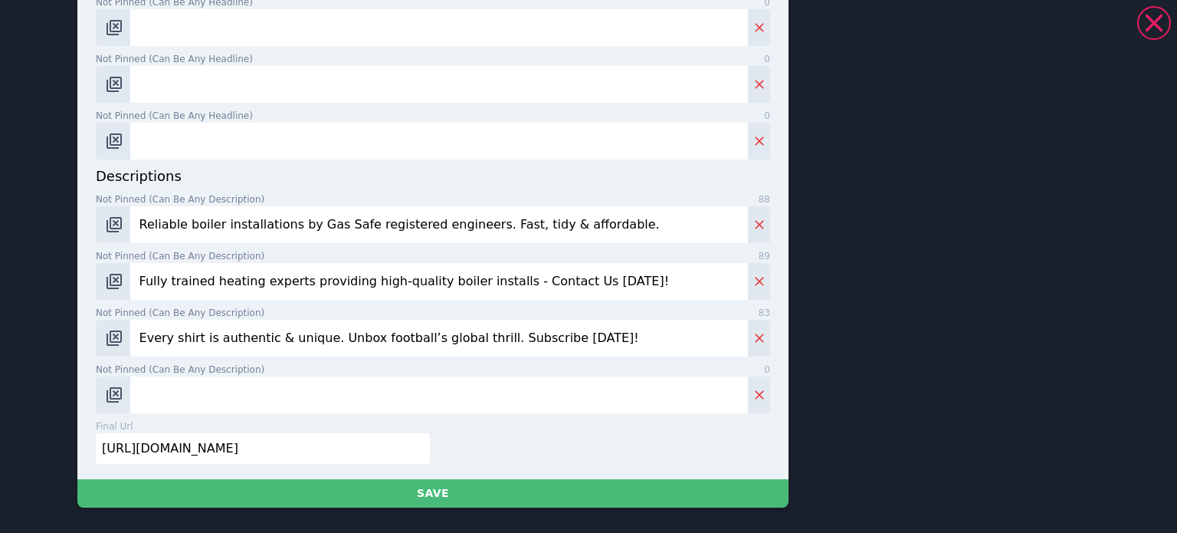
type input "Fully trained heating experts providing high-quality boiler installs - Contact …"
click at [235, 326] on input "Every shirt is authentic & unique. Unbox football’s global thrill. Subscribe [D…" at bounding box center [439, 338] width 618 height 37
type input "Keep Your Energy Bills Down With an efficient new boiler installed by our team."
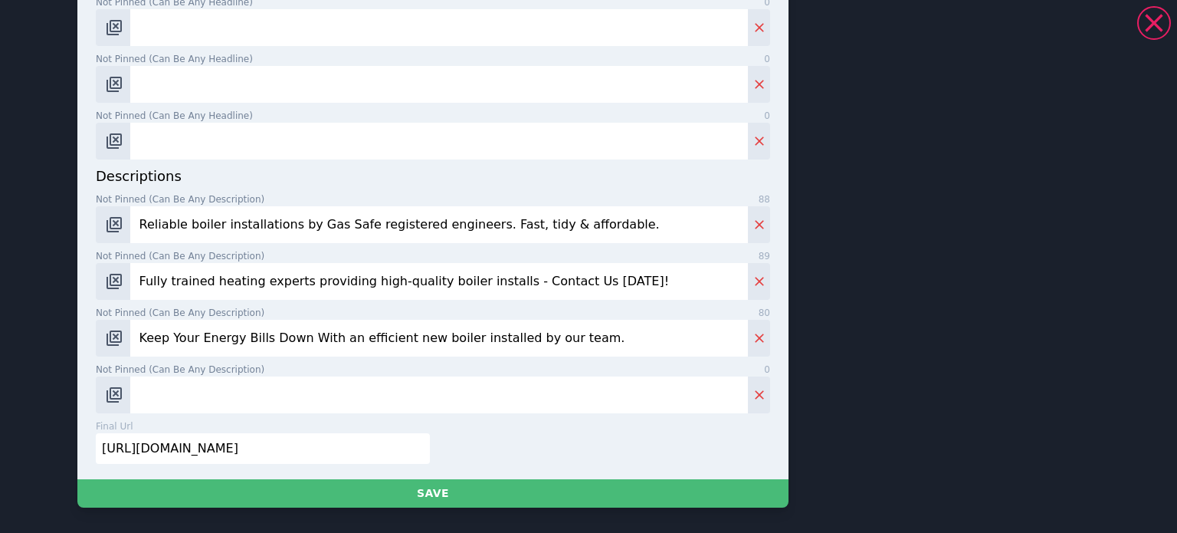
click at [193, 458] on input "[URL][DOMAIN_NAME]" at bounding box center [263, 448] width 334 height 31
paste input "[DOMAIN_NAME][URL]"
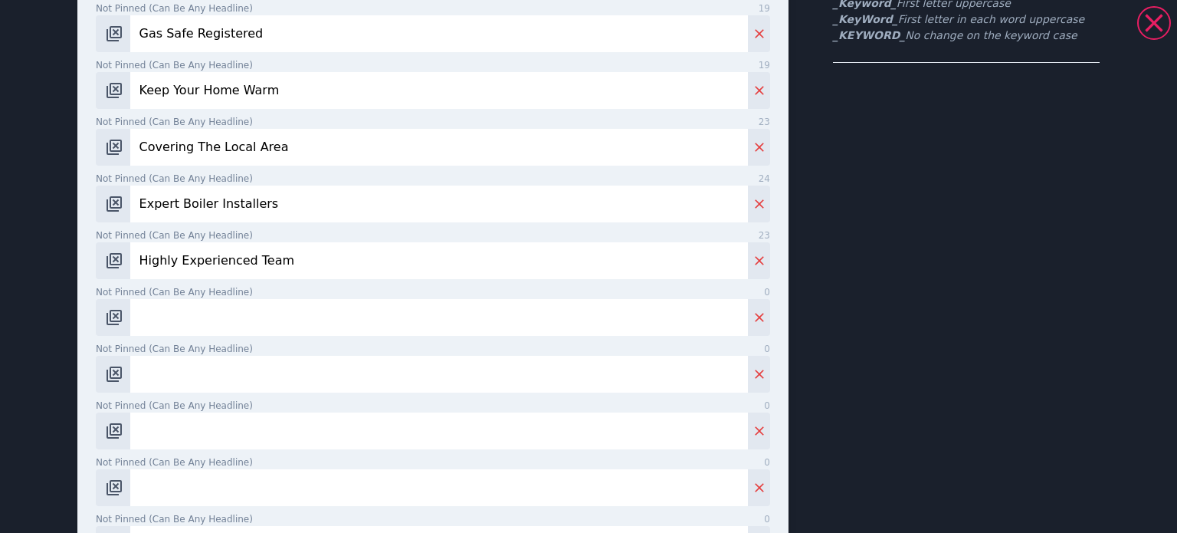
scroll to position [307, 0]
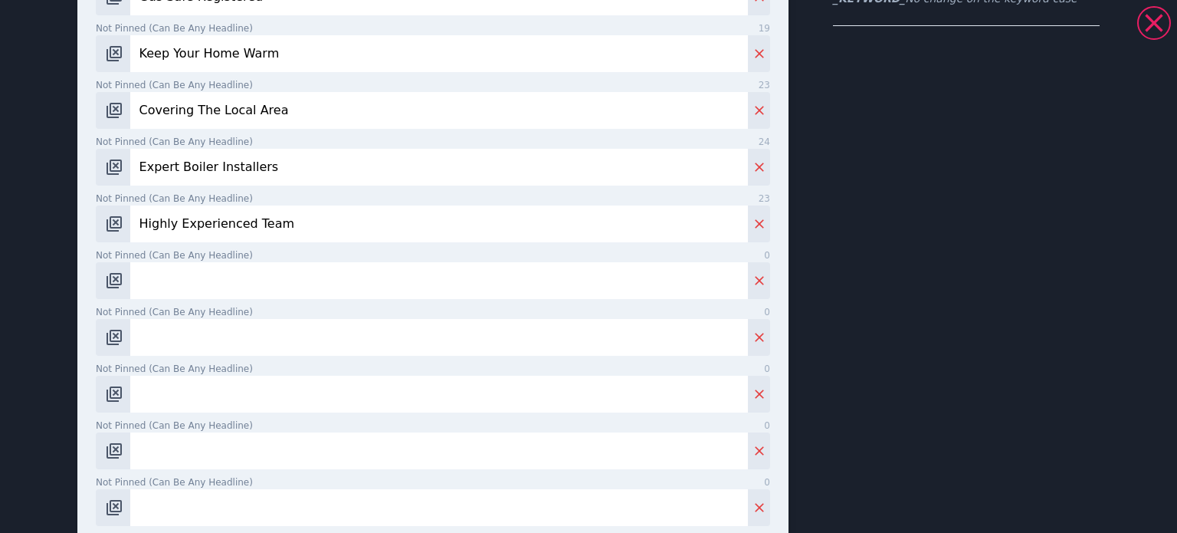
type input "[URL][DOMAIN_NAME]"
click at [170, 319] on div "Not pinned (Can be any headline) 0" at bounding box center [433, 330] width 675 height 51
click at [178, 287] on input "Not pinned (Can be any headline) 0" at bounding box center [439, 280] width 618 height 37
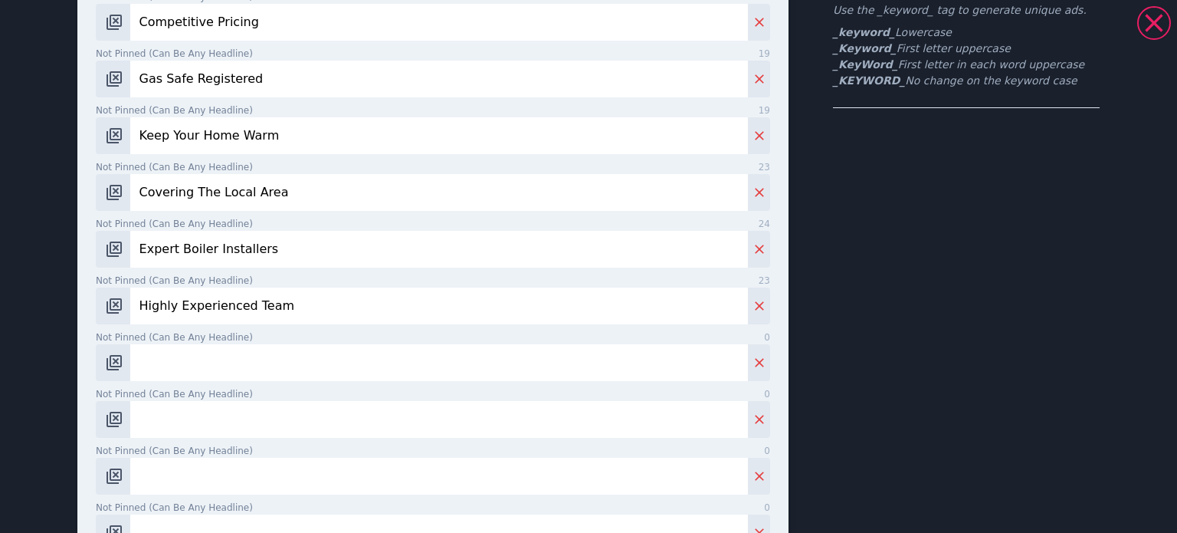
scroll to position [153, 0]
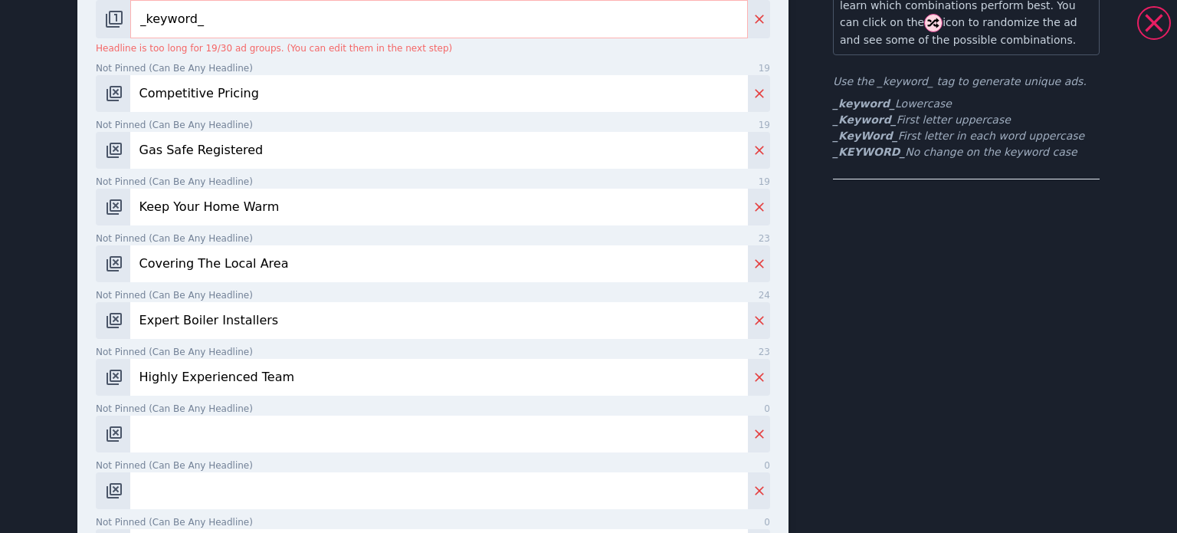
paste input "Stay Warm This Winter"
type input "Stay Warm This Winter"
drag, startPoint x: 153, startPoint y: 494, endPoint x: 159, endPoint y: 504, distance: 11.1
drag, startPoint x: 159, startPoint y: 504, endPoint x: 146, endPoint y: 488, distance: 20.1
click at [146, 488] on input "Not pinned (Can be any headline) 0" at bounding box center [439, 490] width 618 height 37
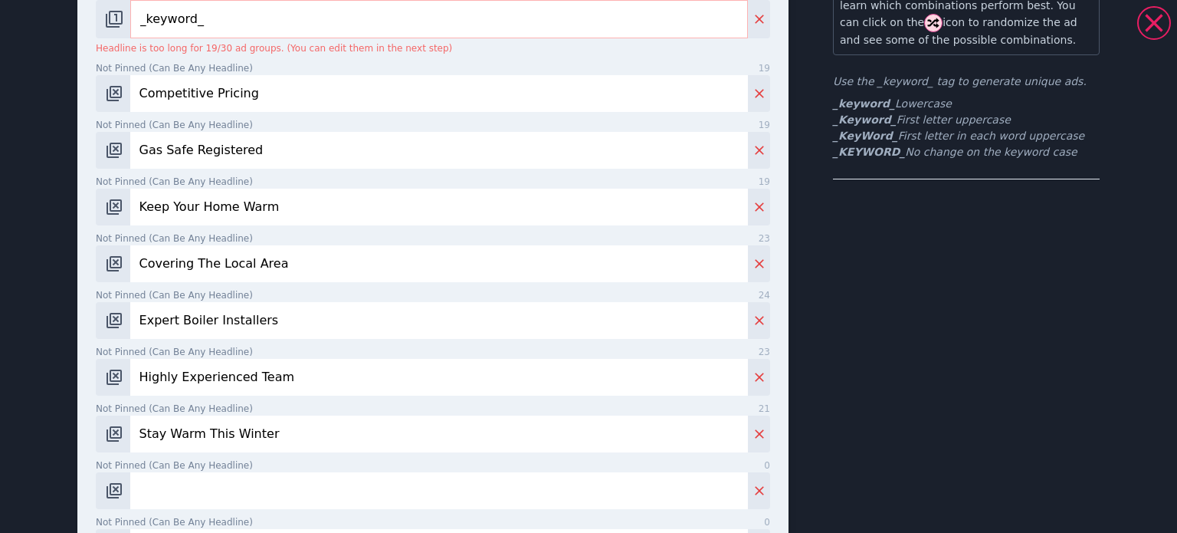
paste input "Upgrade Your Boiler Now"
type input "Upgrade Your Boiler Now"
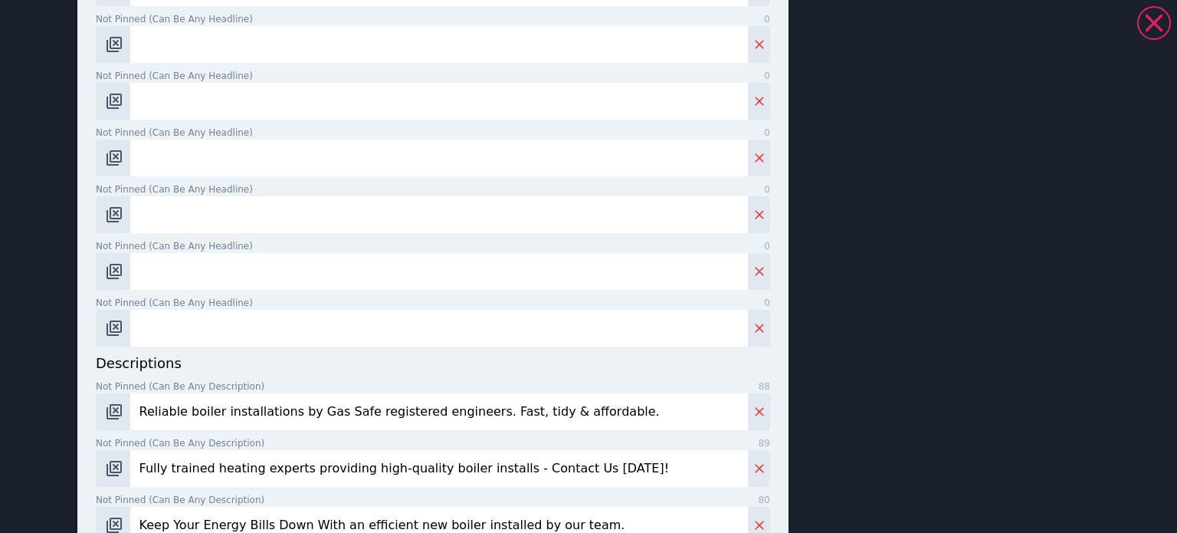
scroll to position [843, 0]
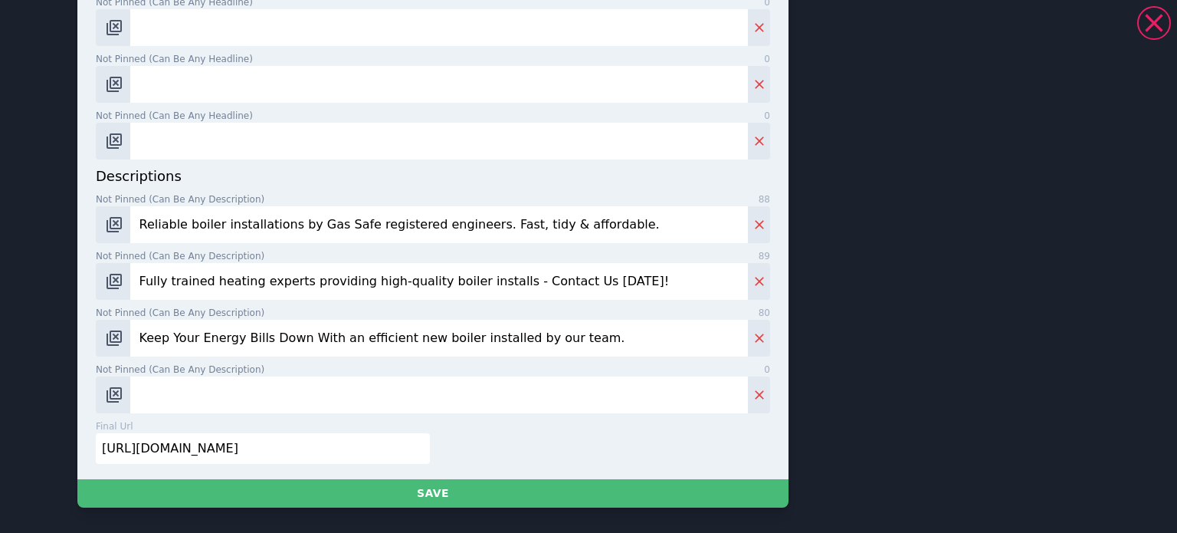
click at [230, 395] on input "Not pinned (Can be any description) 0" at bounding box center [439, 394] width 618 height 37
click at [376, 389] on input "Not pinned (Can be any description) 0" at bounding box center [439, 394] width 618 height 37
paste input "Professional installs done right—reliable, safe, and affordable."
type input "Professional installs done right—reliable, safe, and affordable."
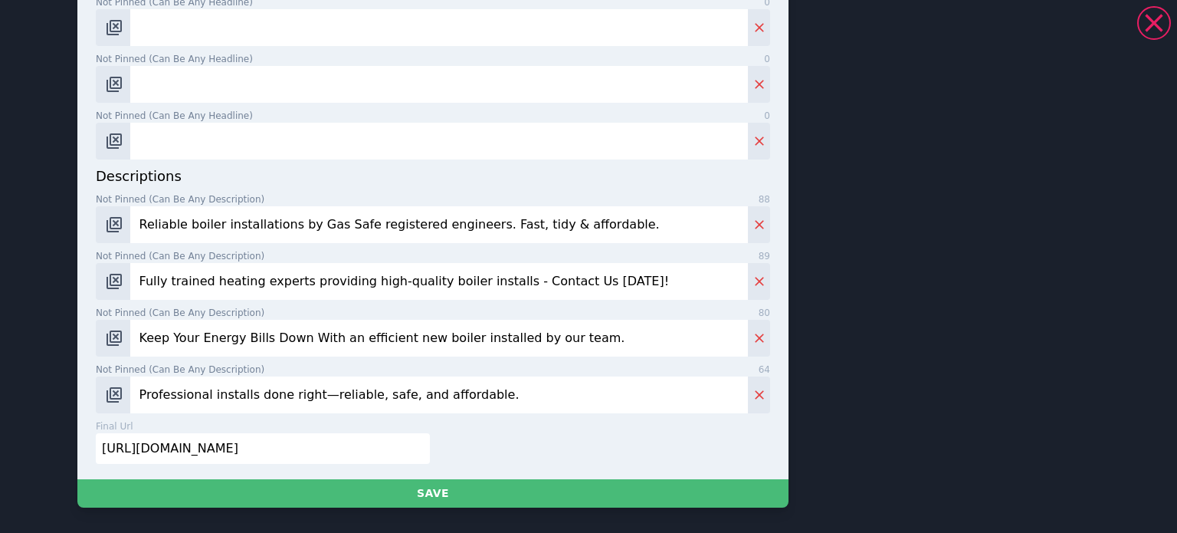
scroll to position [828, 0]
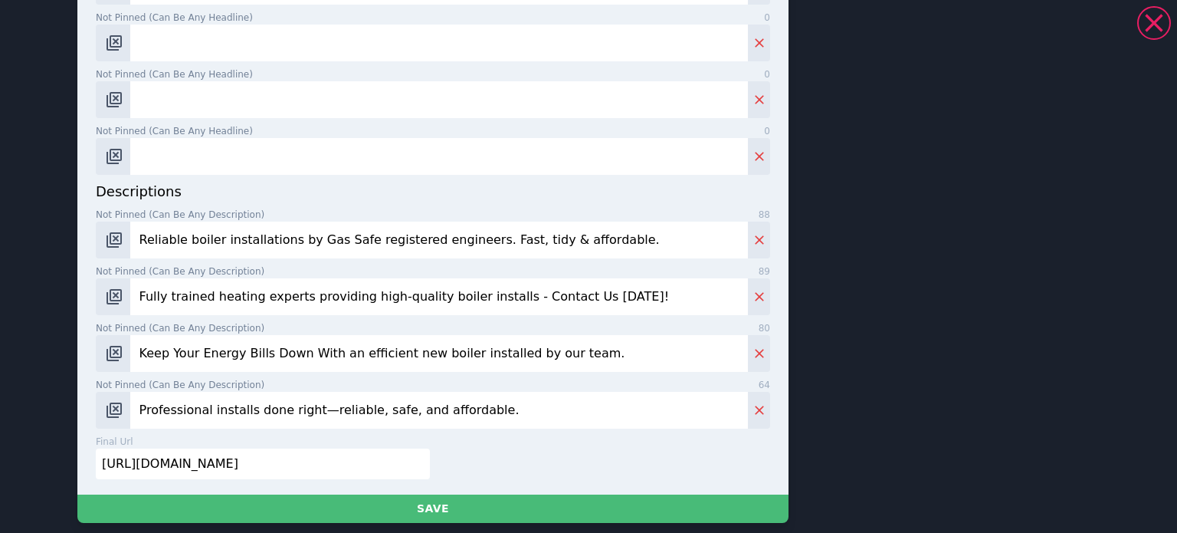
click at [307, 399] on input "Professional installs done right—reliable, safe, and affordable." at bounding box center [439, 410] width 618 height 37
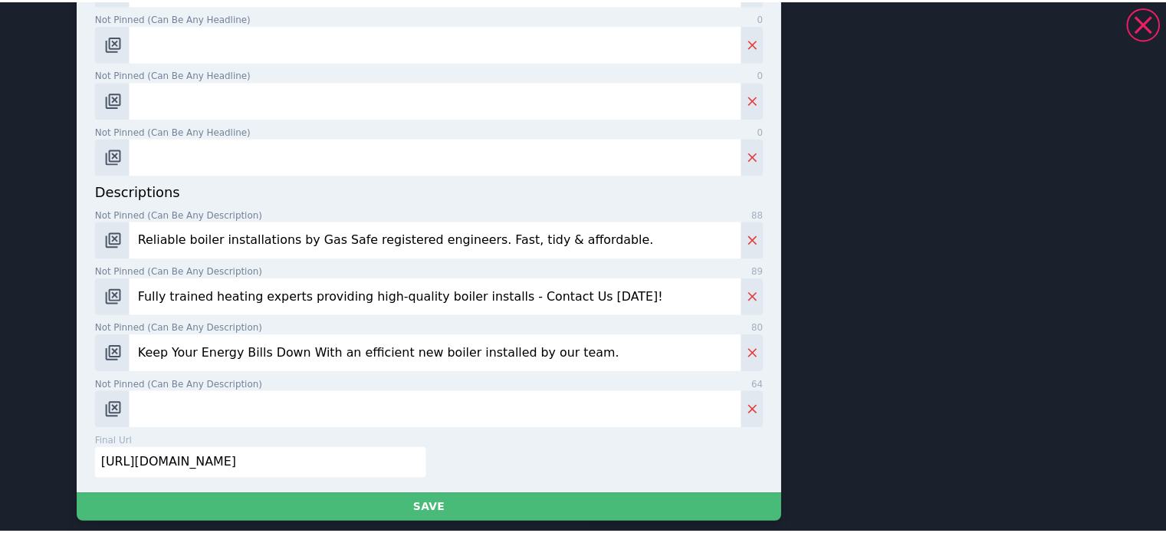
scroll to position [843, 0]
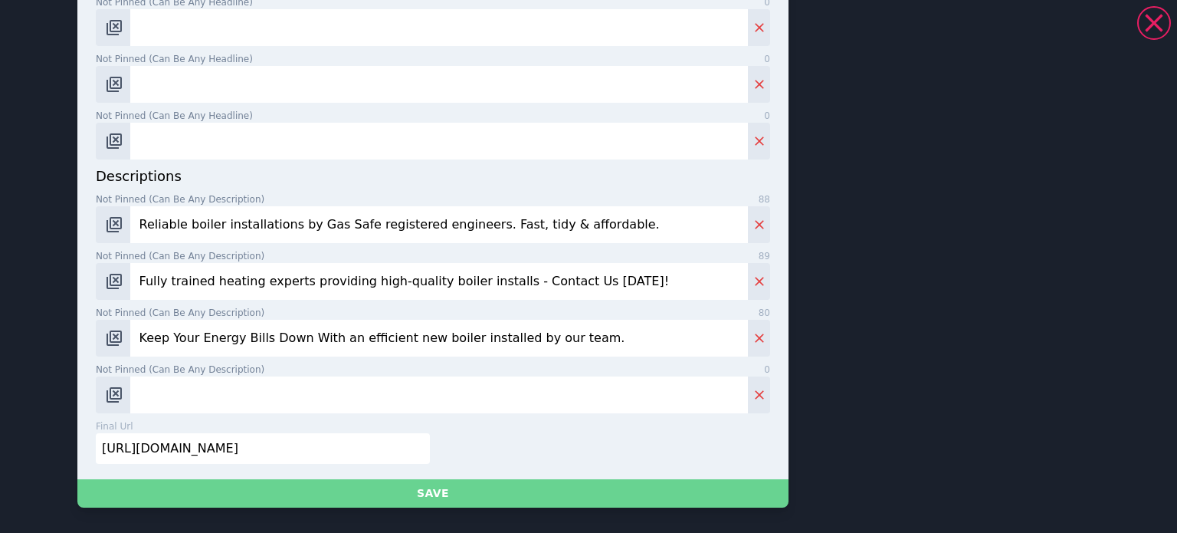
click at [431, 487] on button "Save" at bounding box center [432, 493] width 711 height 28
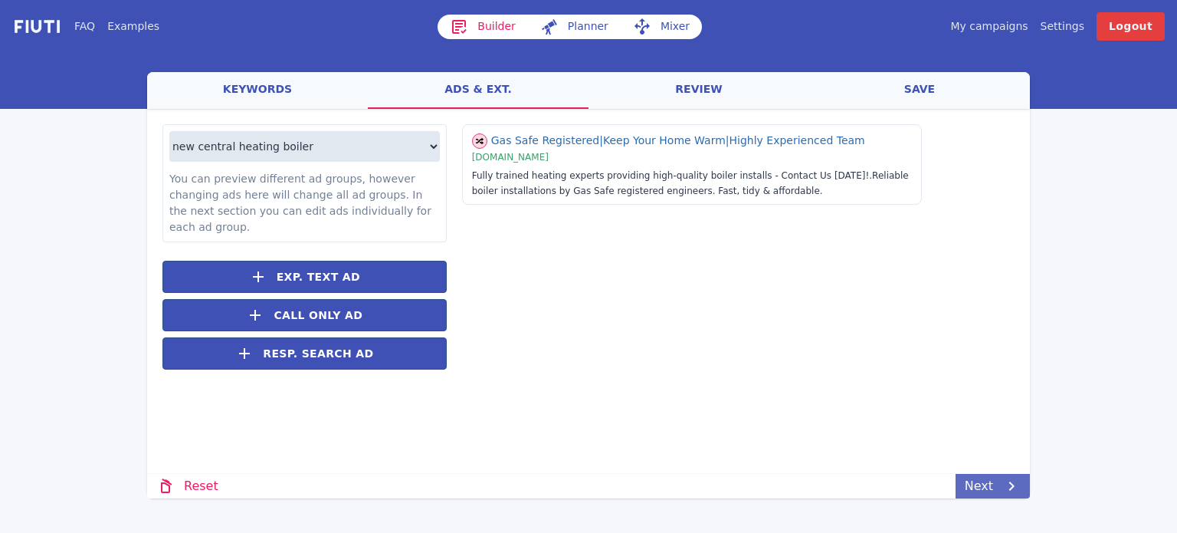
click at [982, 495] on link "Next" at bounding box center [993, 486] width 74 height 25
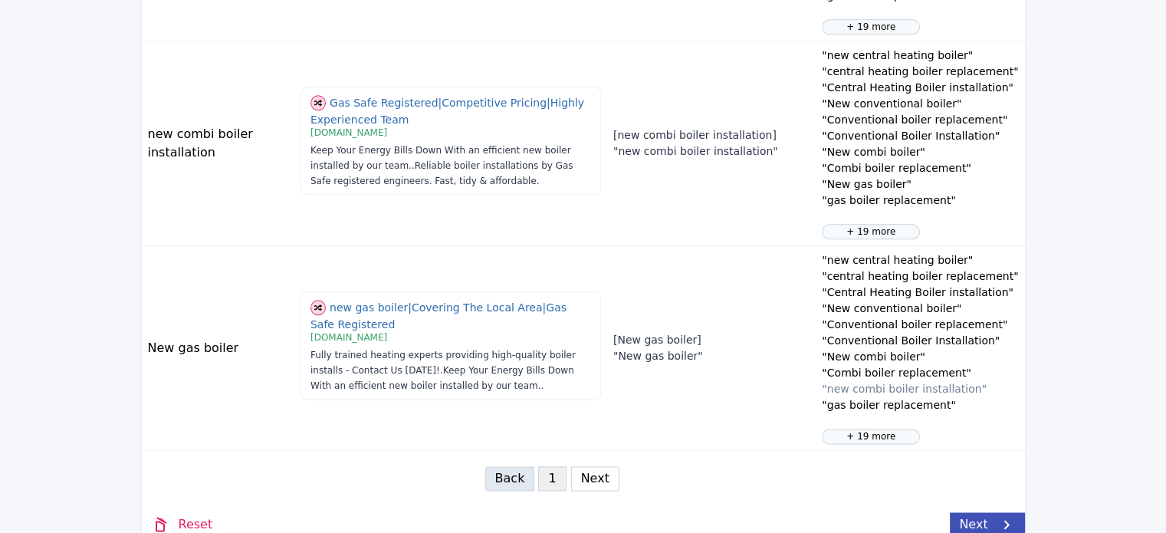
scroll to position [1861, 0]
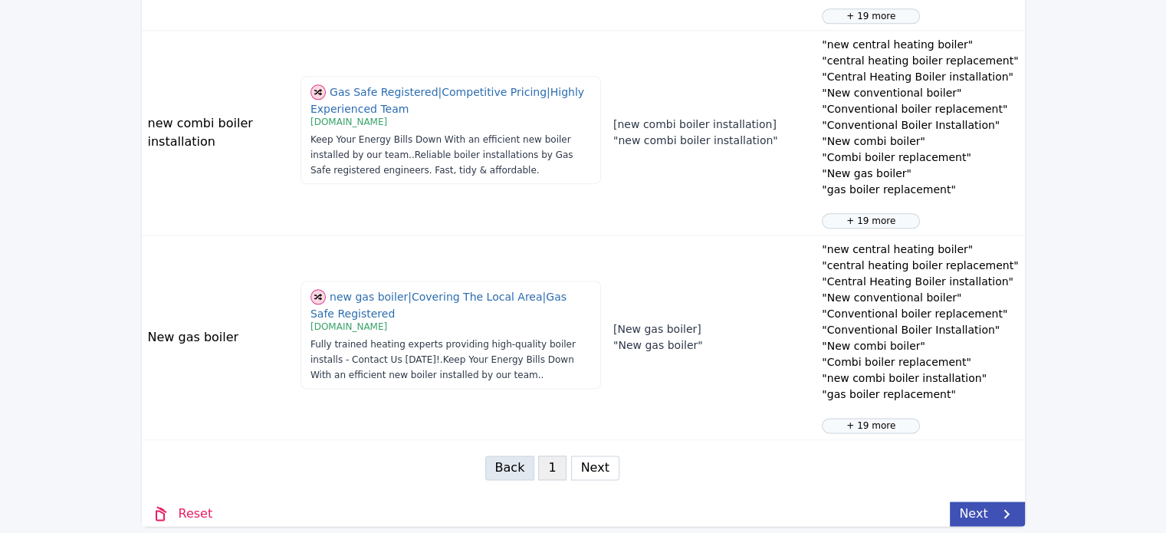
click at [975, 514] on link "Next" at bounding box center [987, 513] width 74 height 25
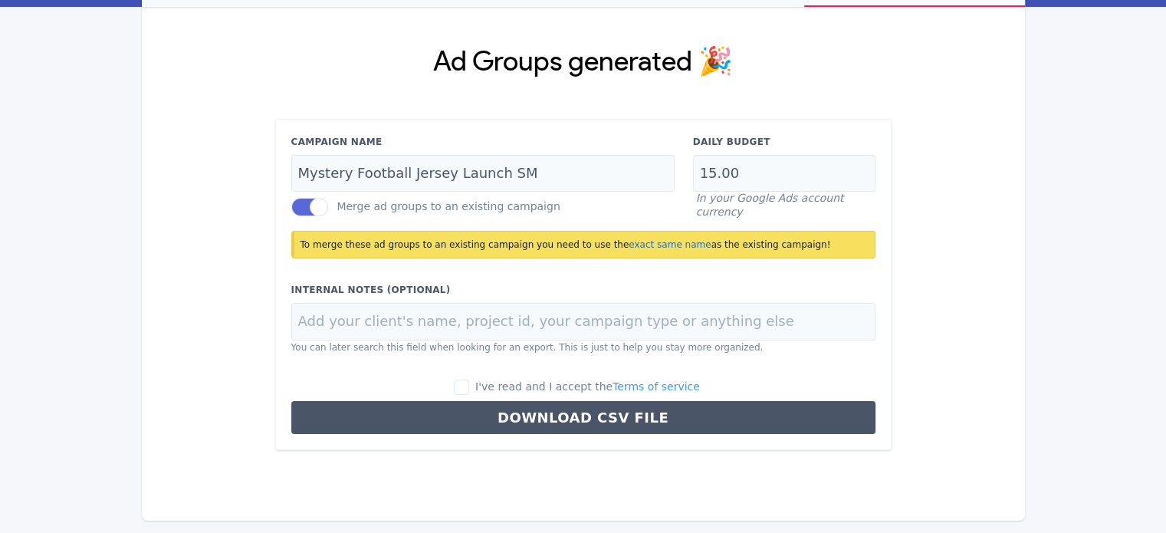
scroll to position [100, 0]
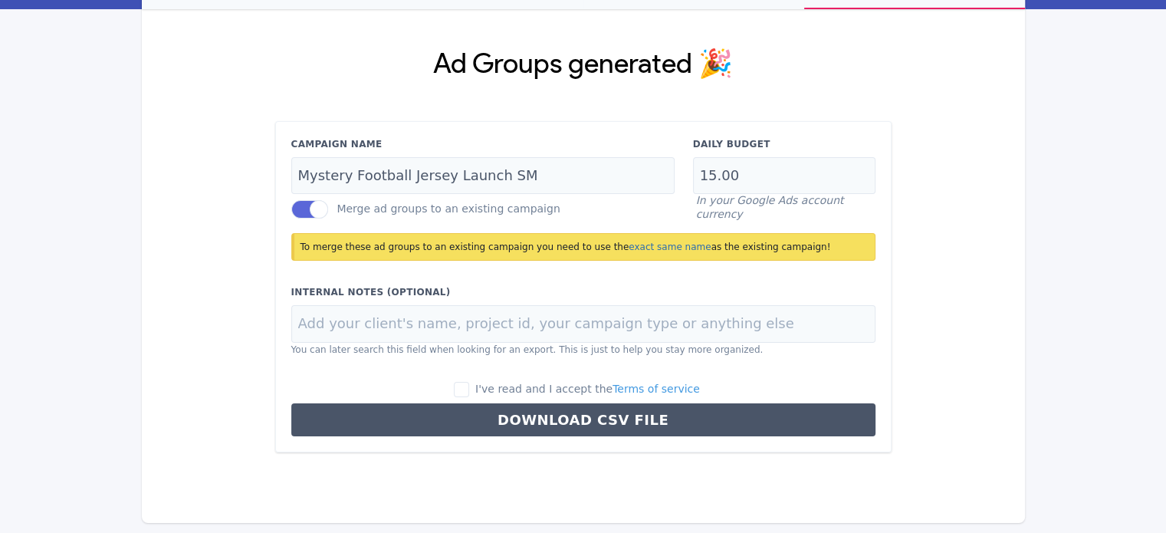
click at [304, 212] on label at bounding box center [309, 209] width 37 height 18
click at [0, 0] on input "Merge ad groups to an existing campaign" at bounding box center [0, 0] width 0 height 0
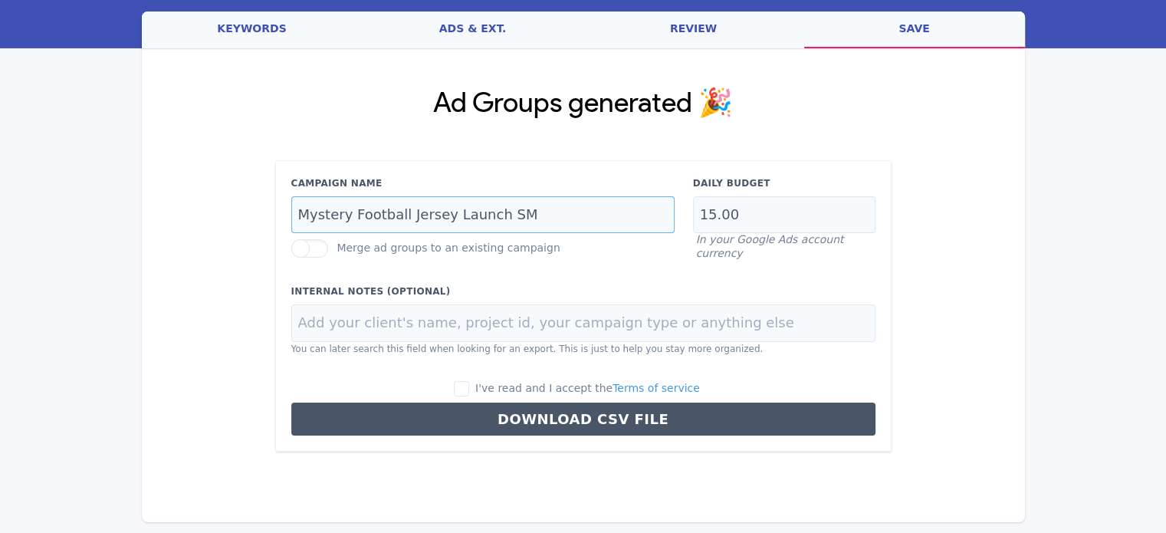
click at [361, 196] on input "Mystery Football Jersey Launch SM" at bounding box center [482, 215] width 383 height 38
type input "OR Boiler Installs"
click at [766, 203] on input "15.00" at bounding box center [784, 215] width 182 height 38
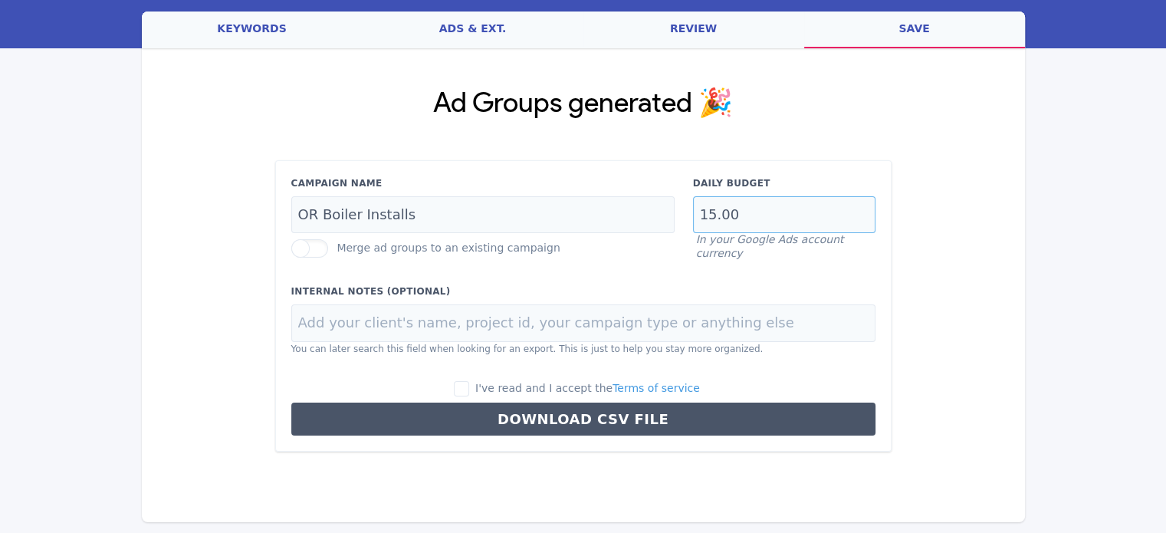
click at [766, 203] on input "15.00" at bounding box center [784, 215] width 182 height 38
type input "6"
click at [711, 257] on div "Campaign Name OR Boiler Installs Merge ad groups to an existing campaign Daily …" at bounding box center [583, 306] width 616 height 292
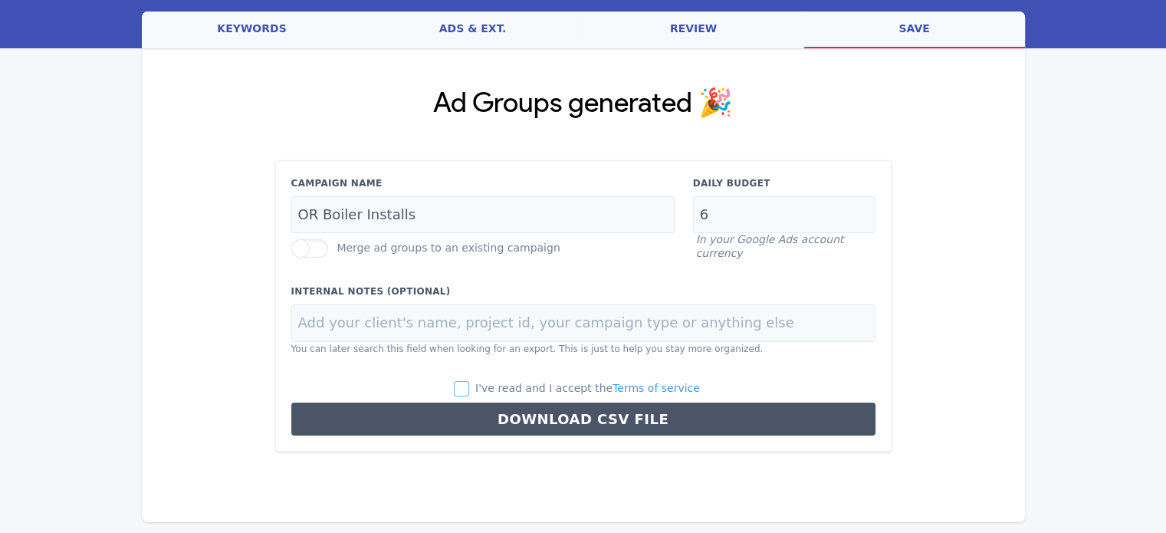
click at [469, 386] on input "I've read and I accept the Terms of service" at bounding box center [461, 388] width 15 height 15
checkbox input "true"
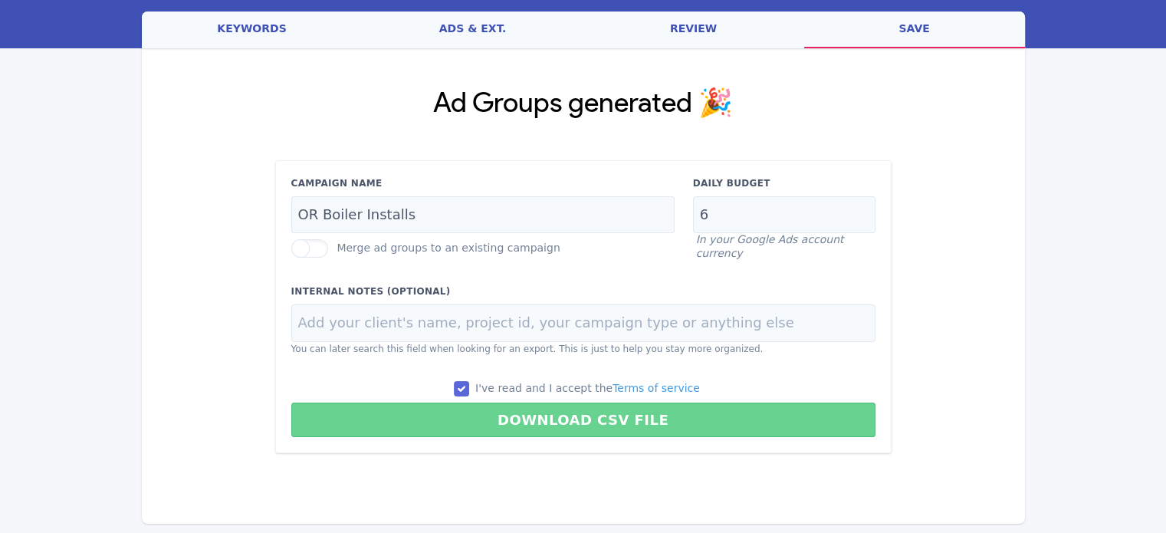
click at [491, 422] on button "Download CSV File" at bounding box center [583, 419] width 584 height 34
type input "OR Boiler Installs"
